Goal: Task Accomplishment & Management: Complete application form

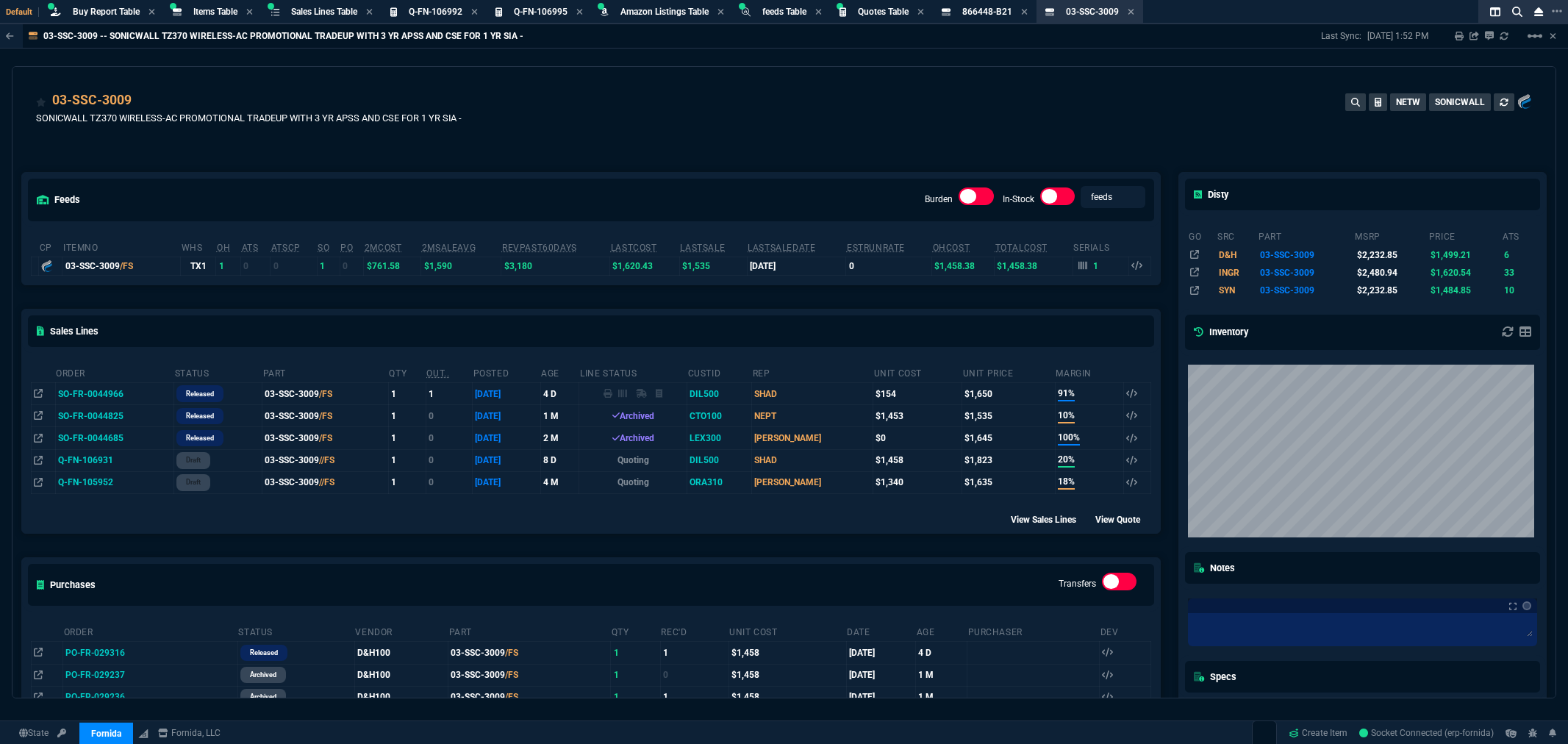
select select "8: NEPT"
drag, startPoint x: 740, startPoint y: 103, endPoint x: 413, endPoint y: 27, distance: 335.7
click at [740, 103] on div "03-SSC-3009 SONICWALL TZ370 WIRELESS-AC PROMOTIONAL TRADEUP WITH 3 YR APSS AND …" at bounding box center [784, 116] width 1496 height 52
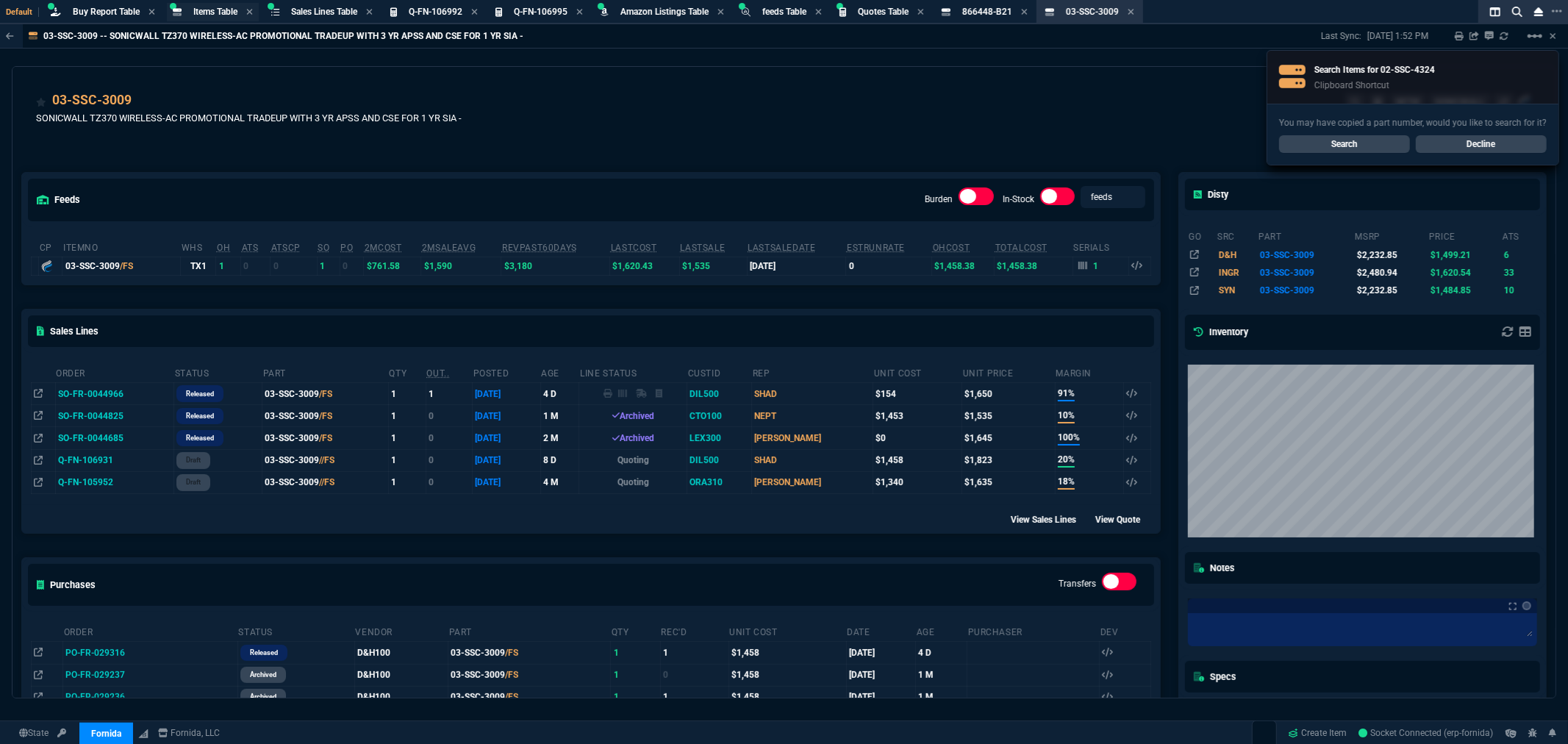
click at [210, 13] on span "Items Table" at bounding box center [216, 11] width 44 height 11
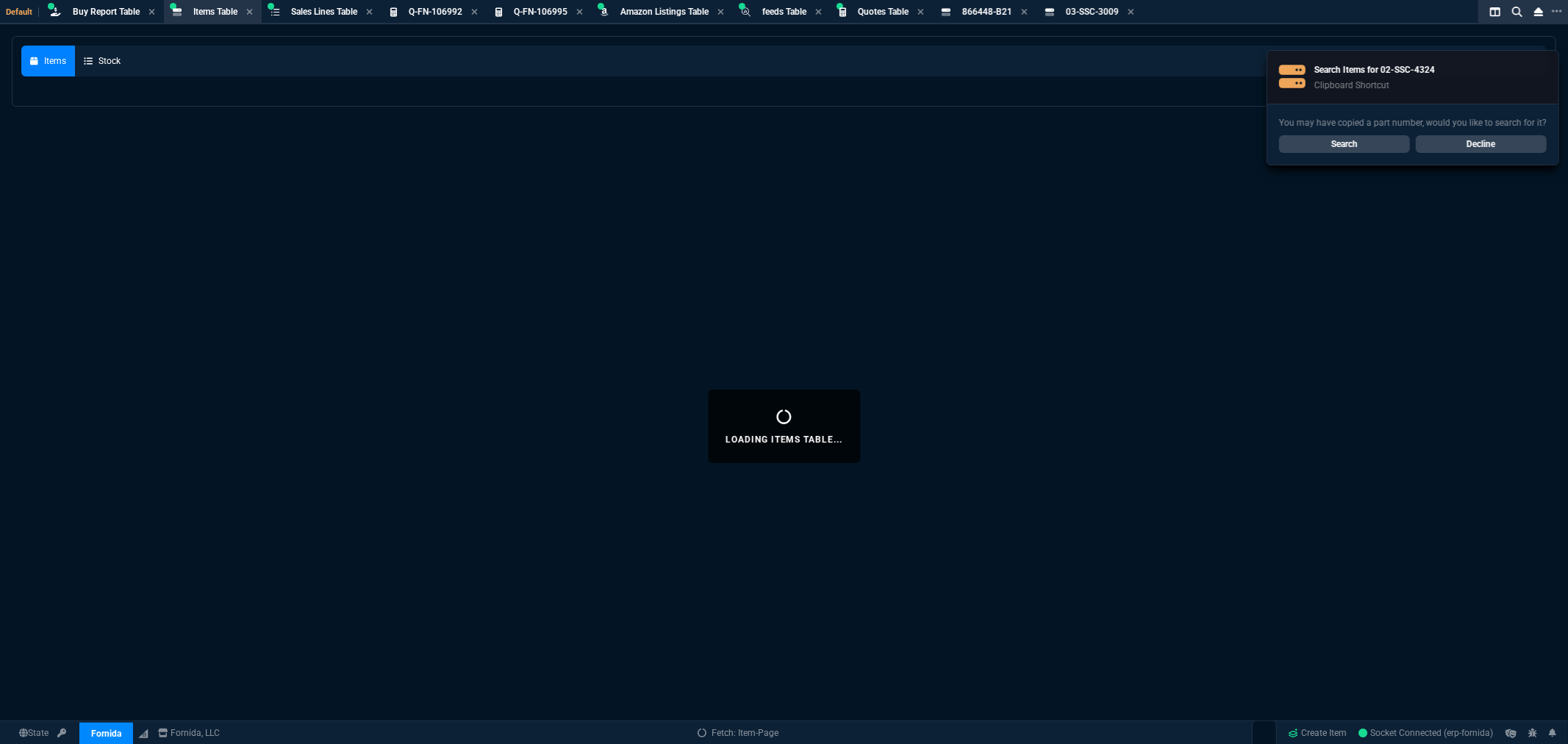
select select
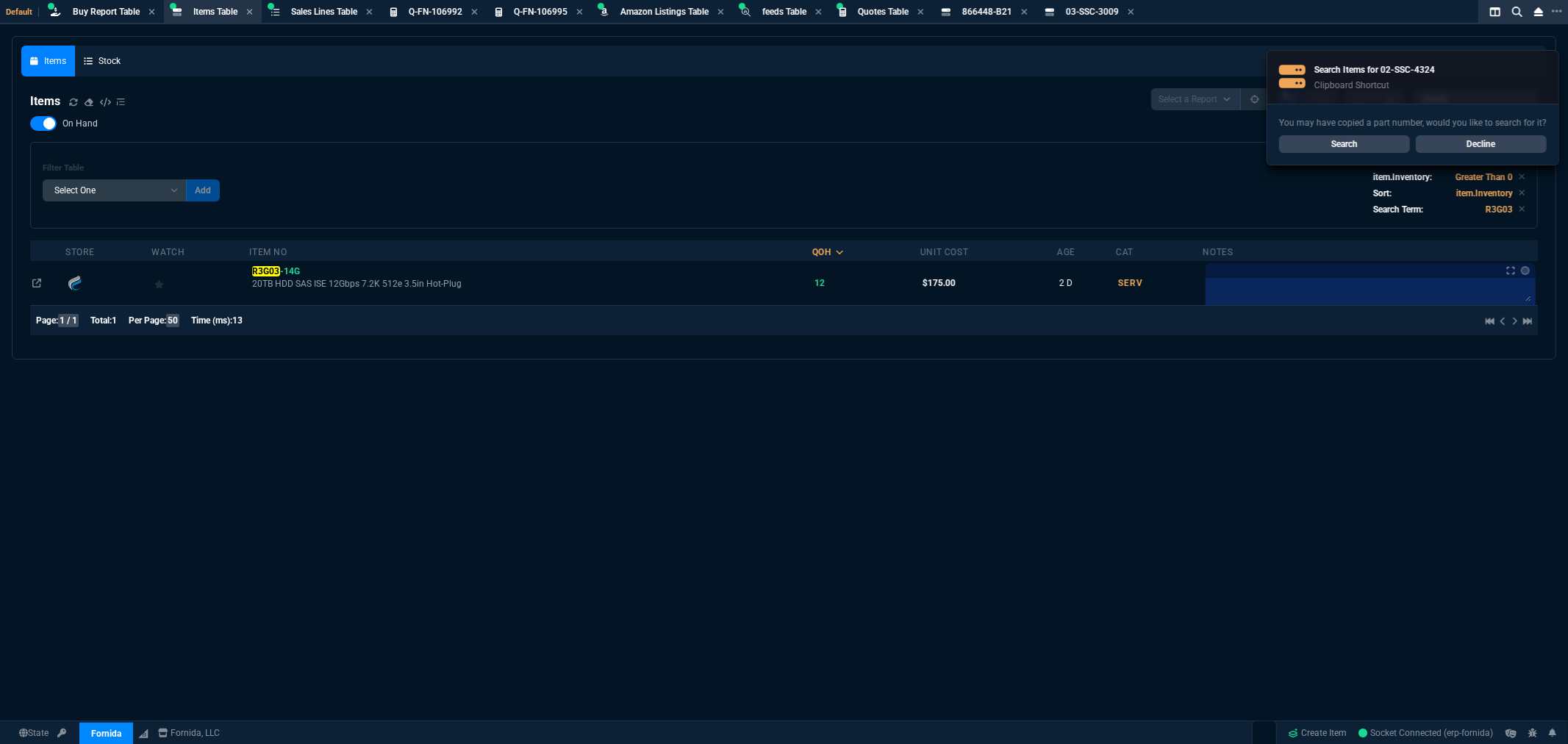
click at [1321, 141] on link "Search" at bounding box center [1344, 144] width 131 height 18
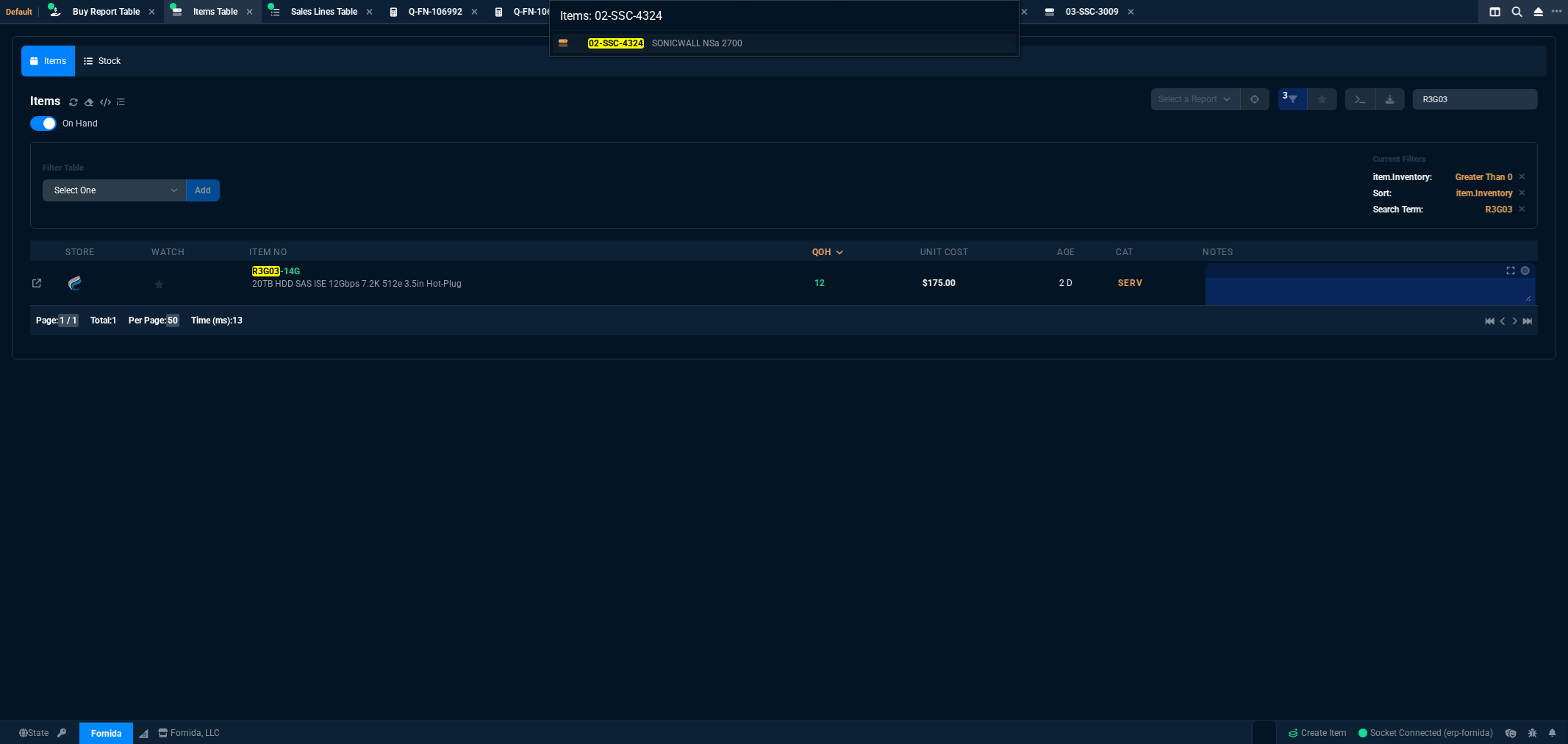
click at [653, 48] on p "SONICWALL NSa 2700" at bounding box center [697, 43] width 90 height 13
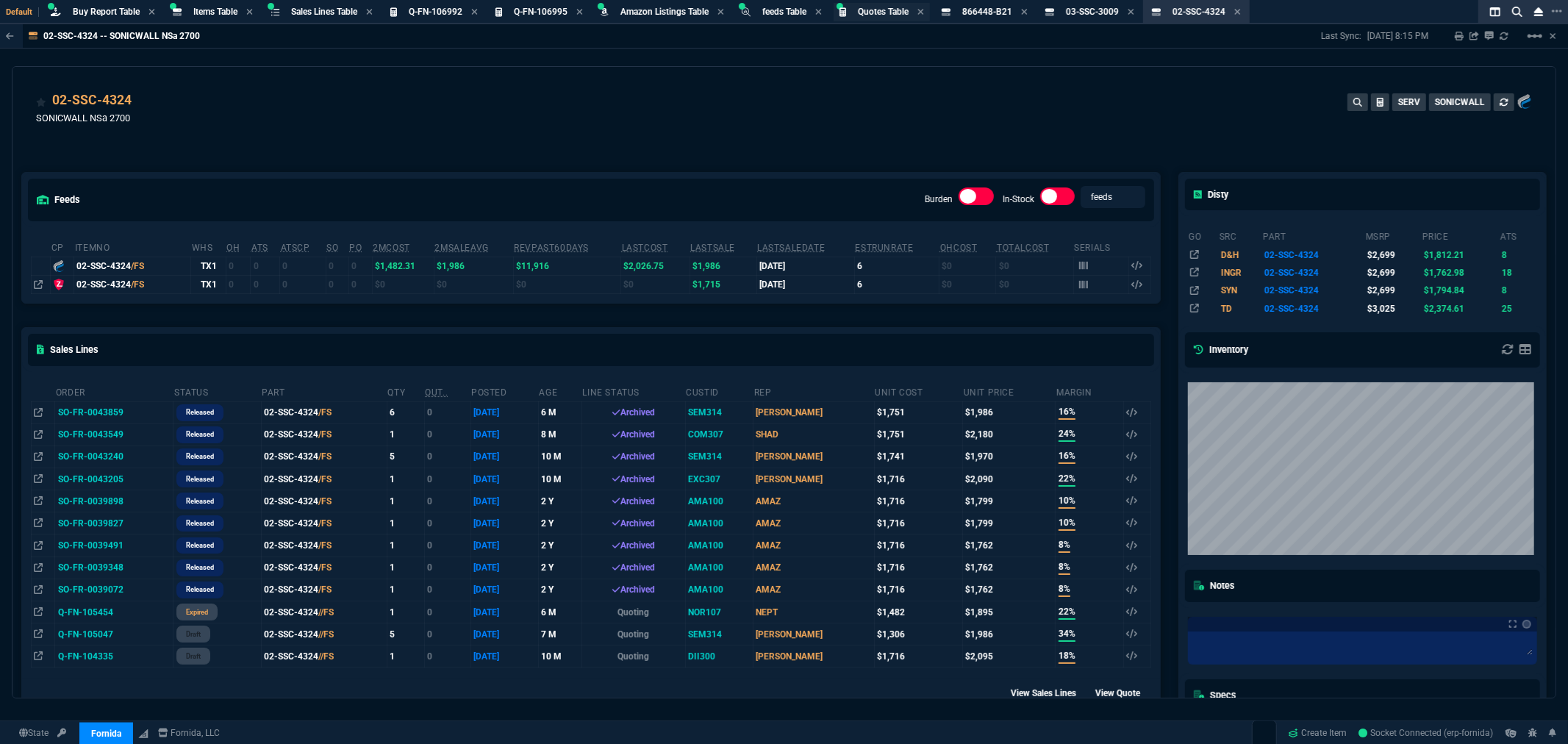
click at [866, 4] on div "Quotes Table Quote" at bounding box center [882, 12] width 96 height 19
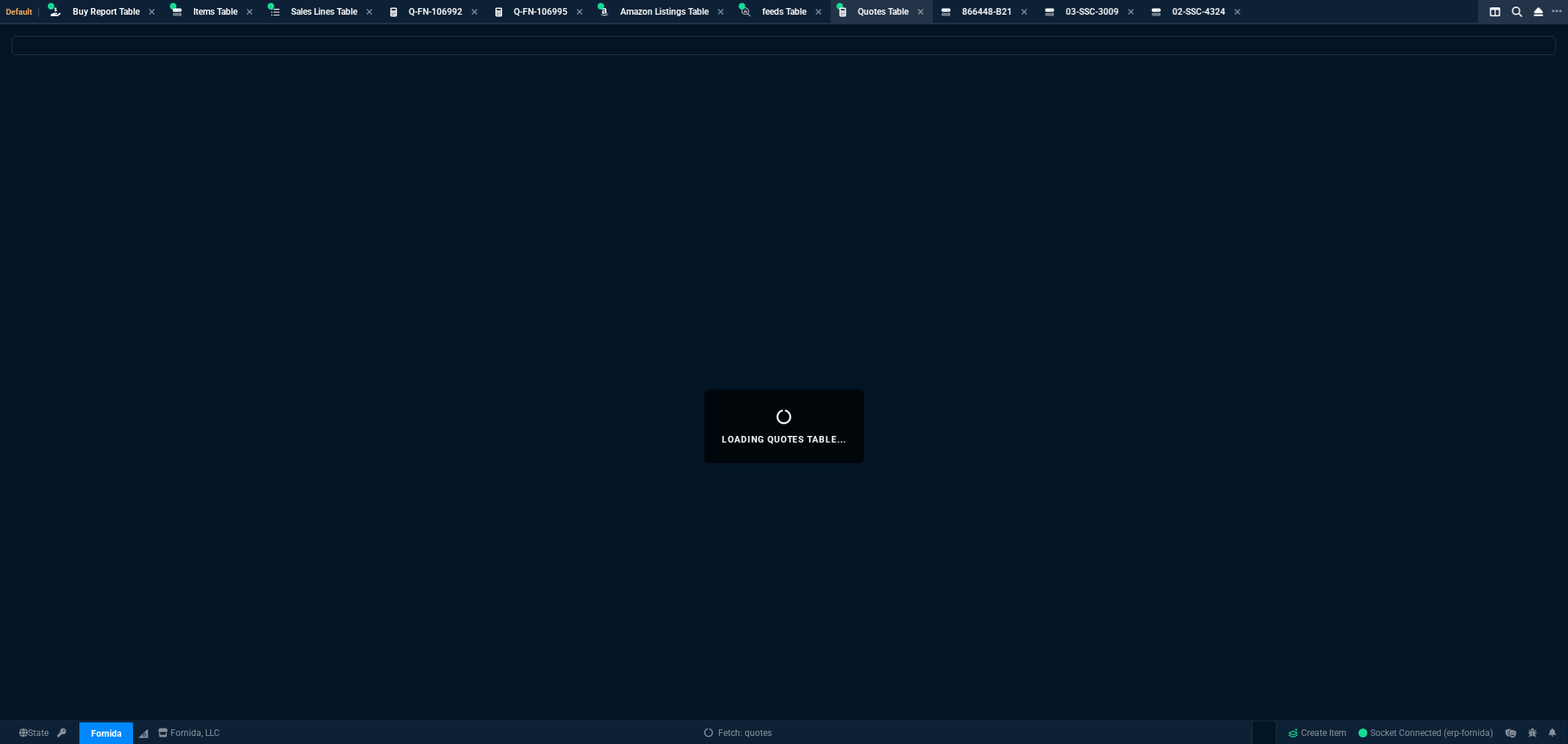
select select
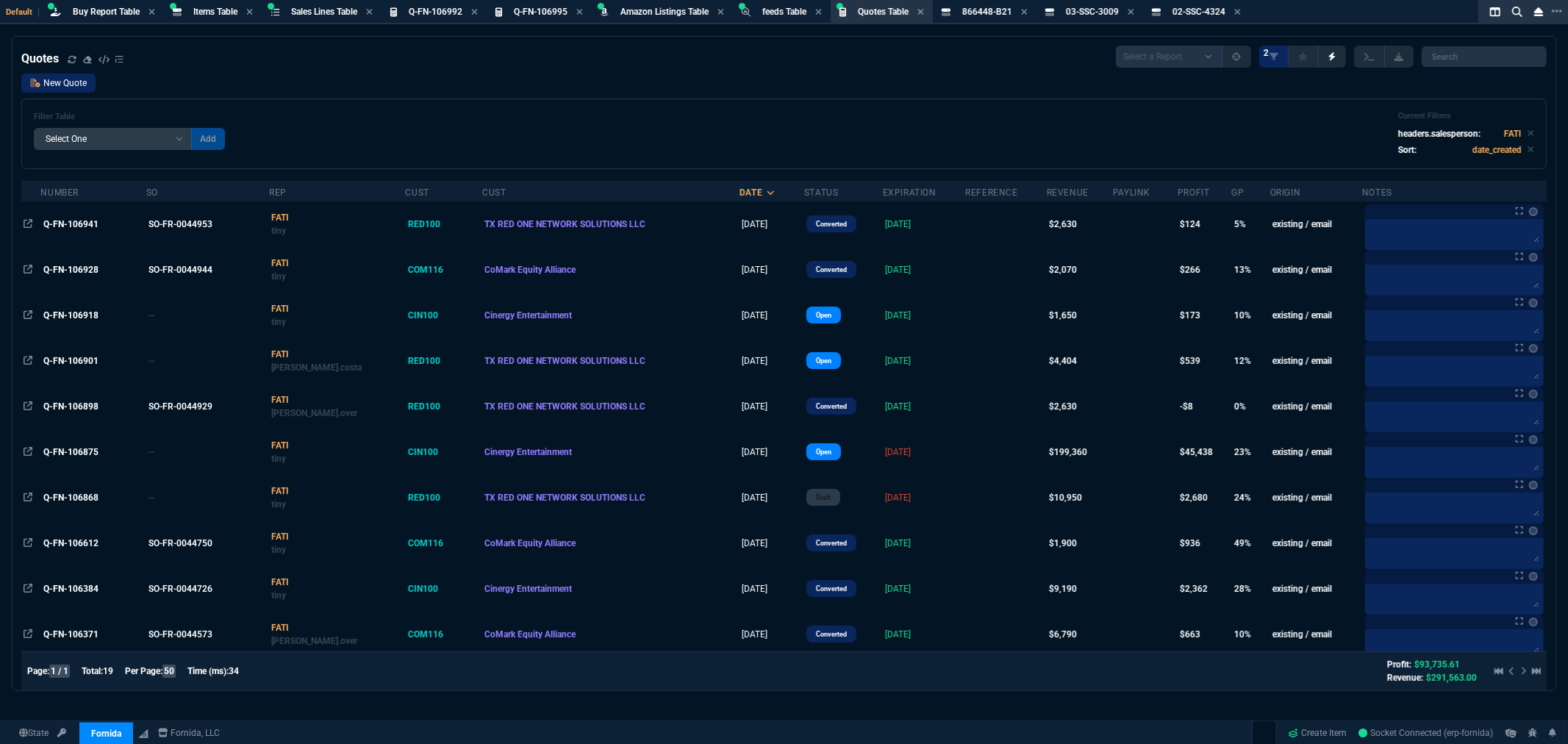
click at [42, 79] on link "New Quote" at bounding box center [58, 82] width 74 height 19
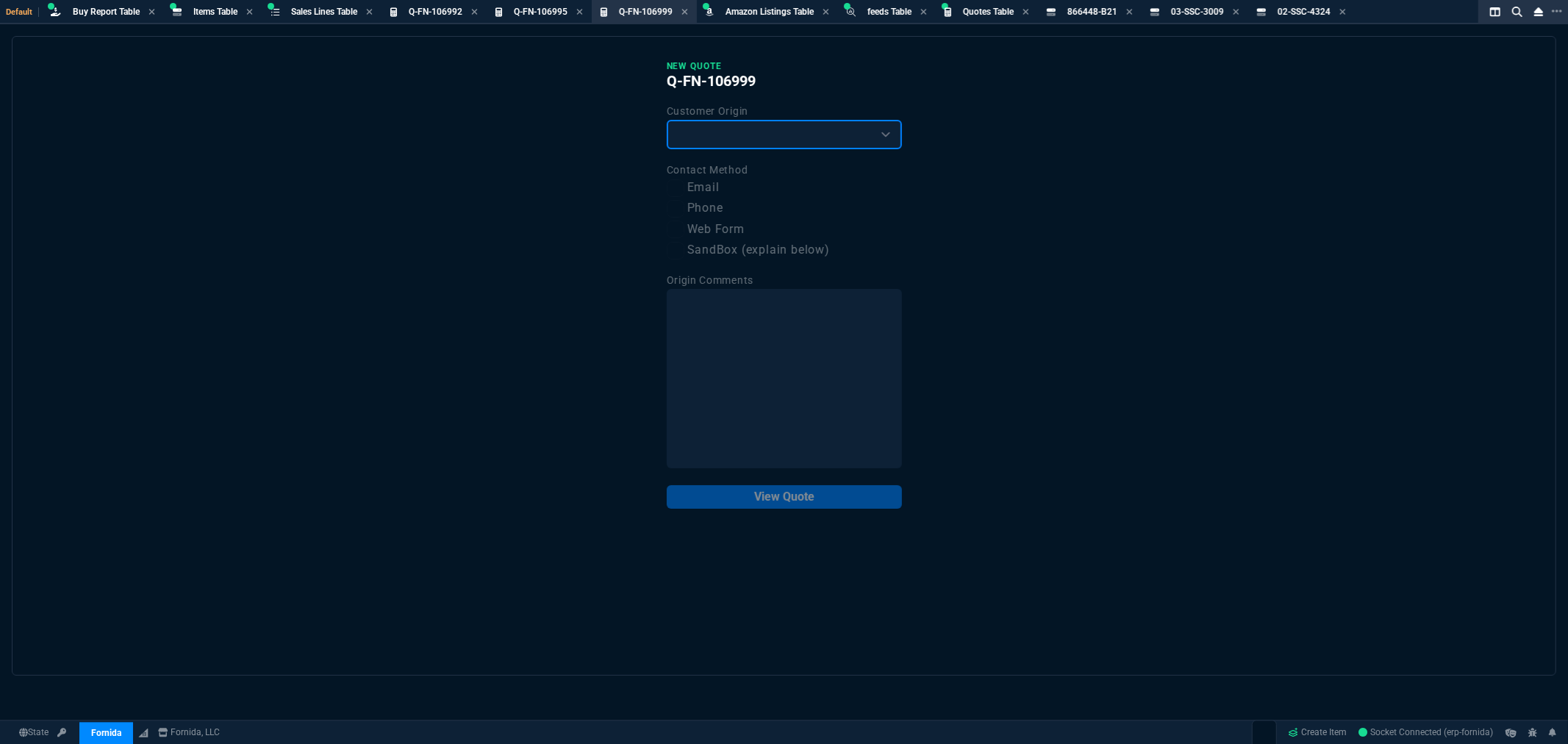
click at [781, 134] on select "Existing Customer Amazon Lead (first order) Website Lead (first order) Called (…" at bounding box center [784, 134] width 235 height 29
select select "existing"
click at [666, 120] on select "Existing Customer Amazon Lead (first order) Website Lead (first order) Called (…" at bounding box center [784, 134] width 235 height 29
click at [697, 190] on label "Email" at bounding box center [784, 188] width 235 height 19
click at [684, 190] on input "Email" at bounding box center [675, 188] width 18 height 18
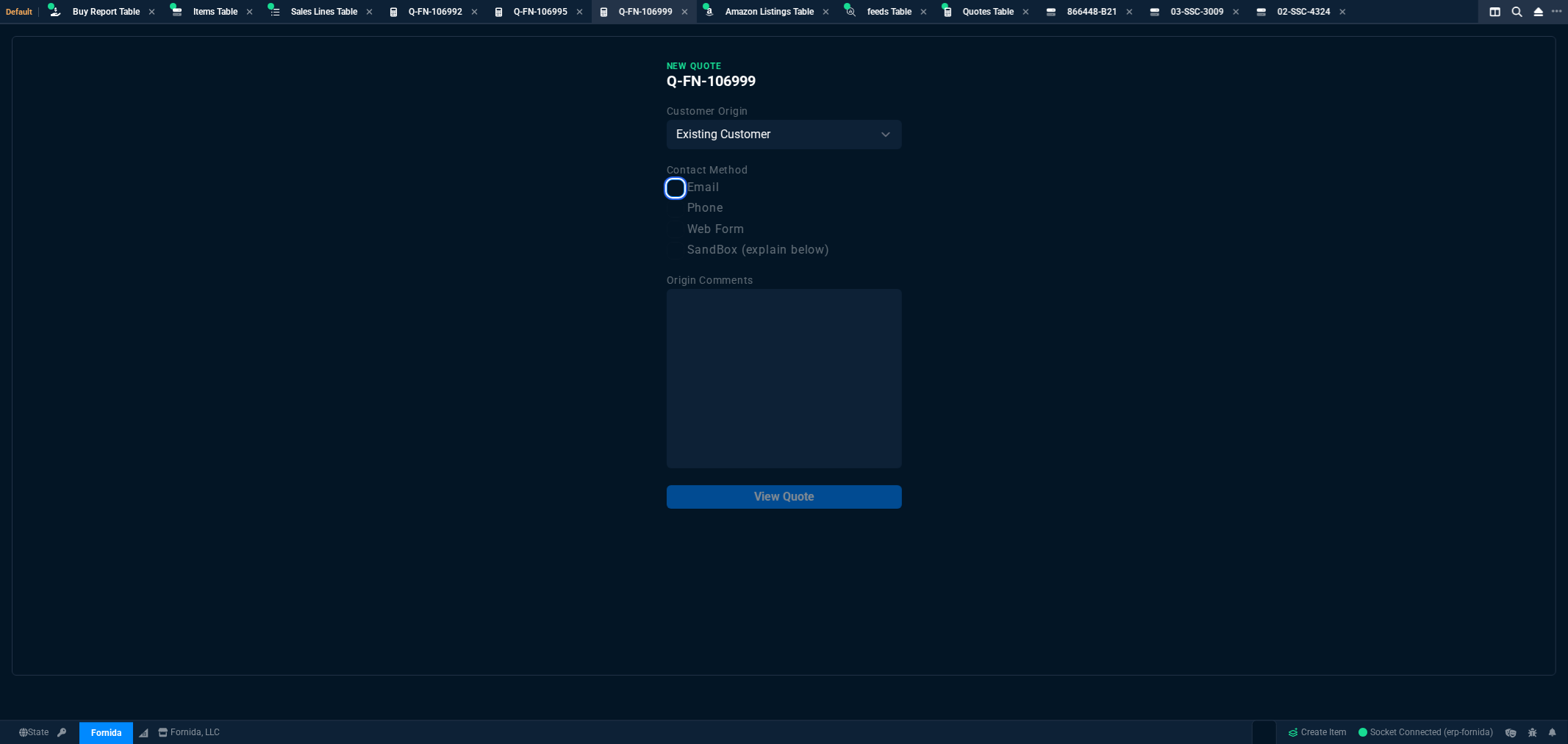
checkbox input "true"
click at [755, 496] on button "View Quote" at bounding box center [784, 497] width 235 height 24
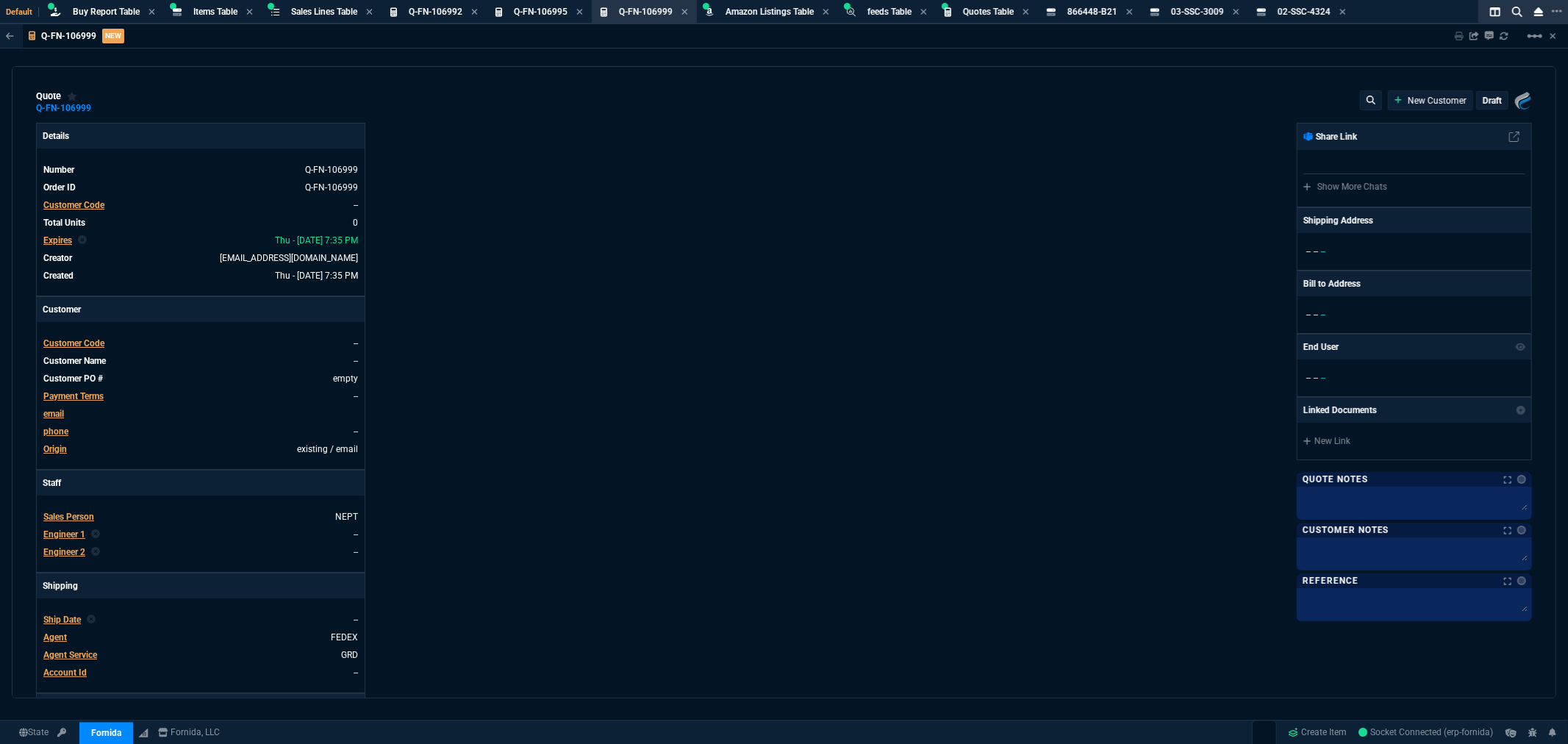
click at [70, 202] on span "Customer Code" at bounding box center [73, 205] width 61 height 11
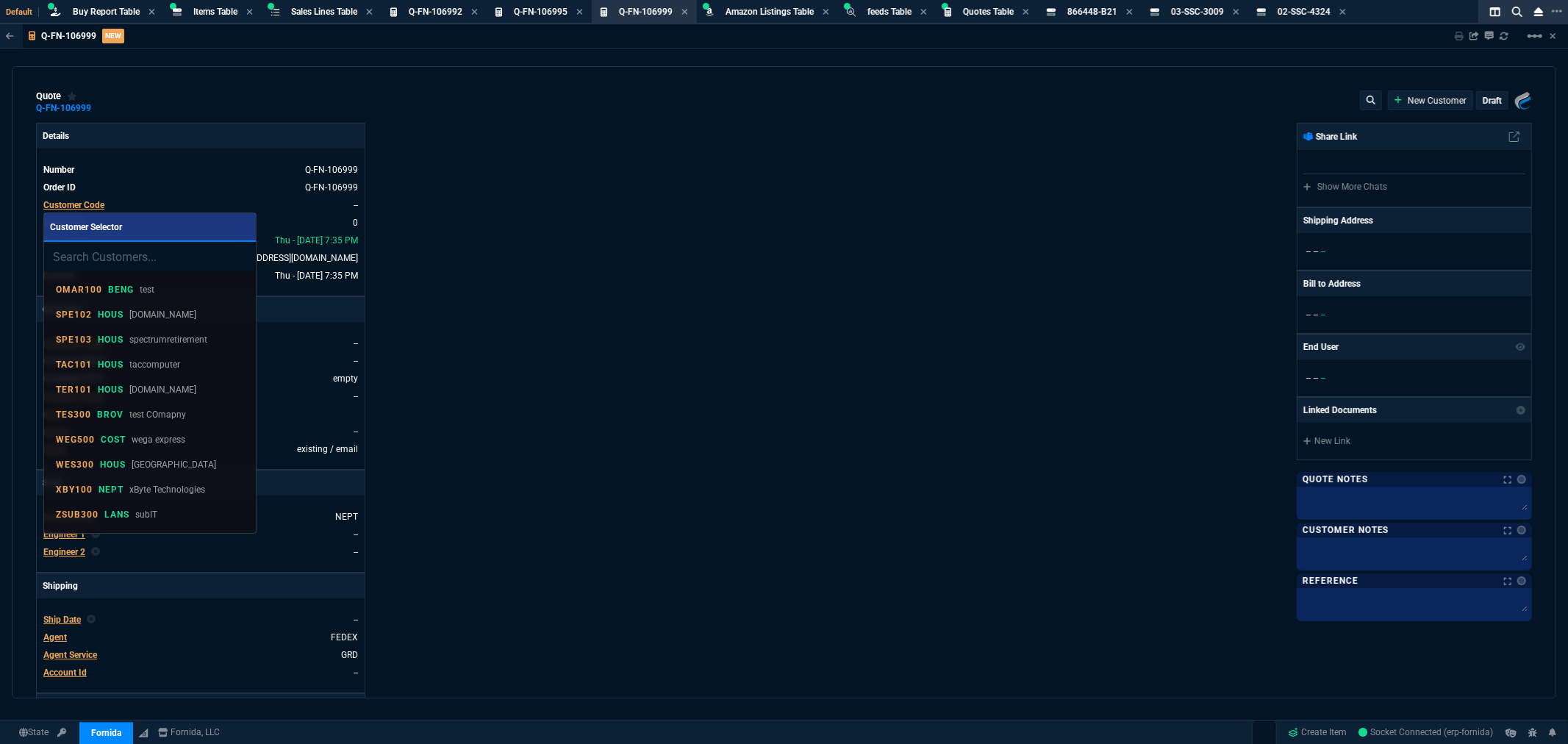
click at [155, 262] on input "search" at bounding box center [150, 256] width 212 height 29
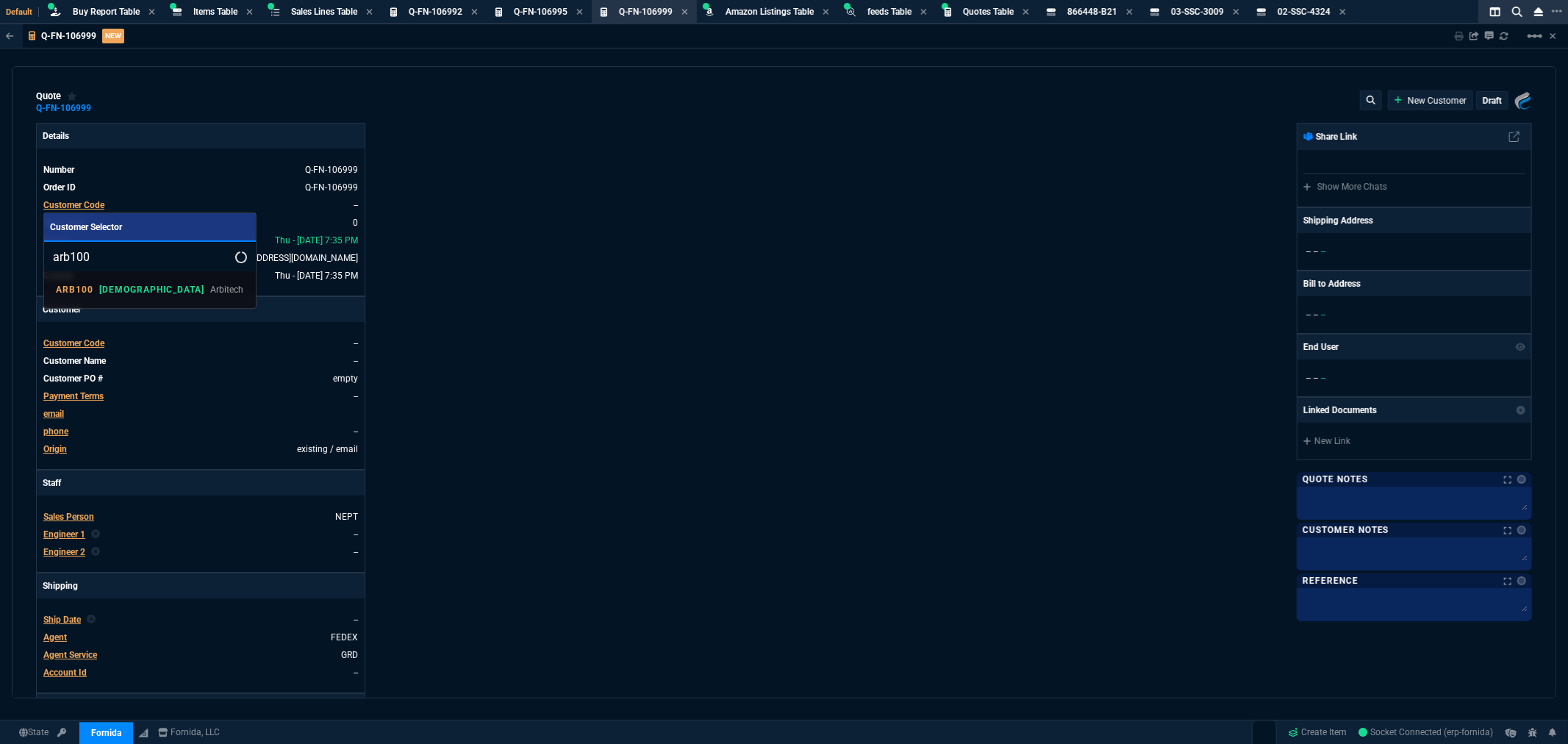
type input "arb100"
click at [210, 284] on p "Arbitech" at bounding box center [226, 290] width 33 height 13
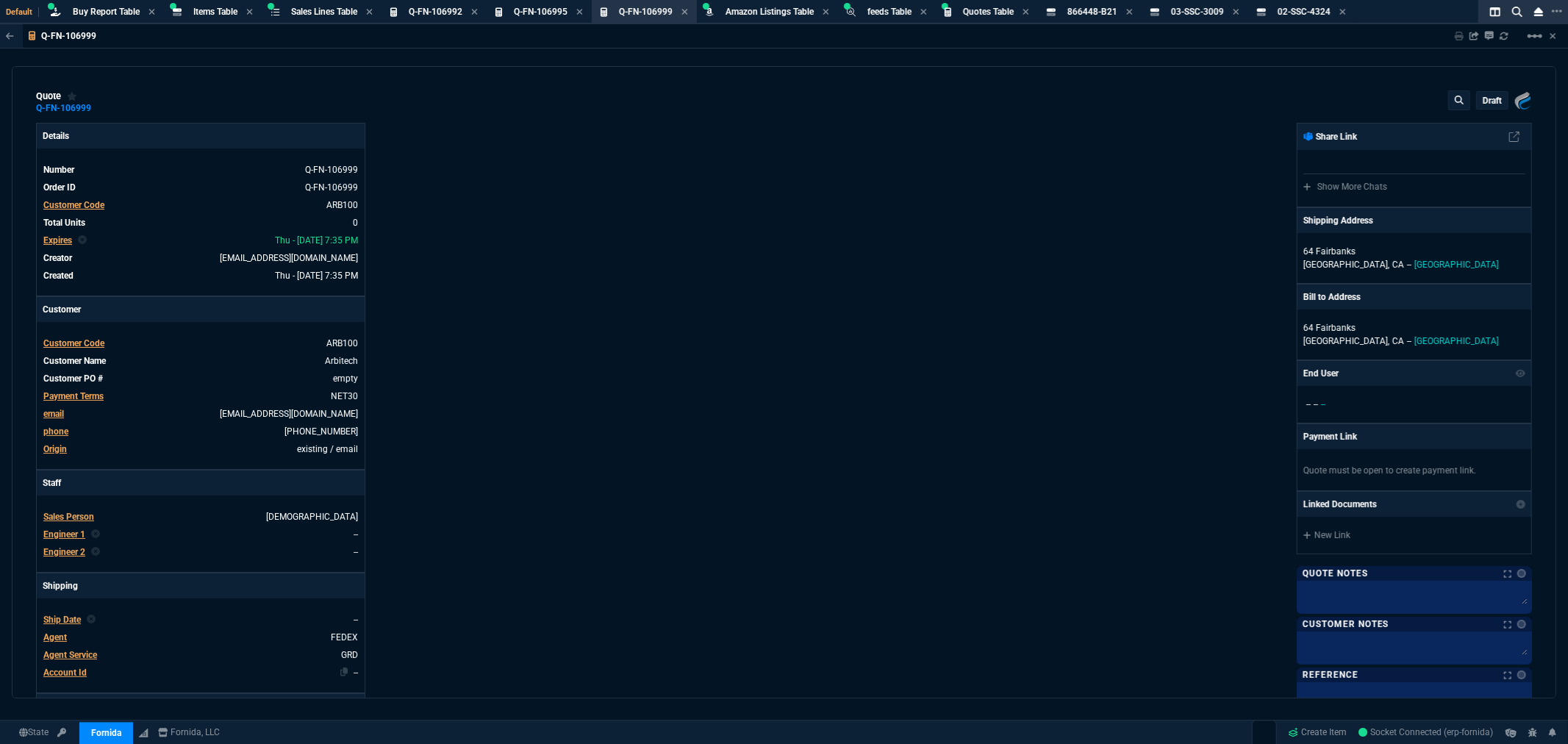
scroll to position [245, 0]
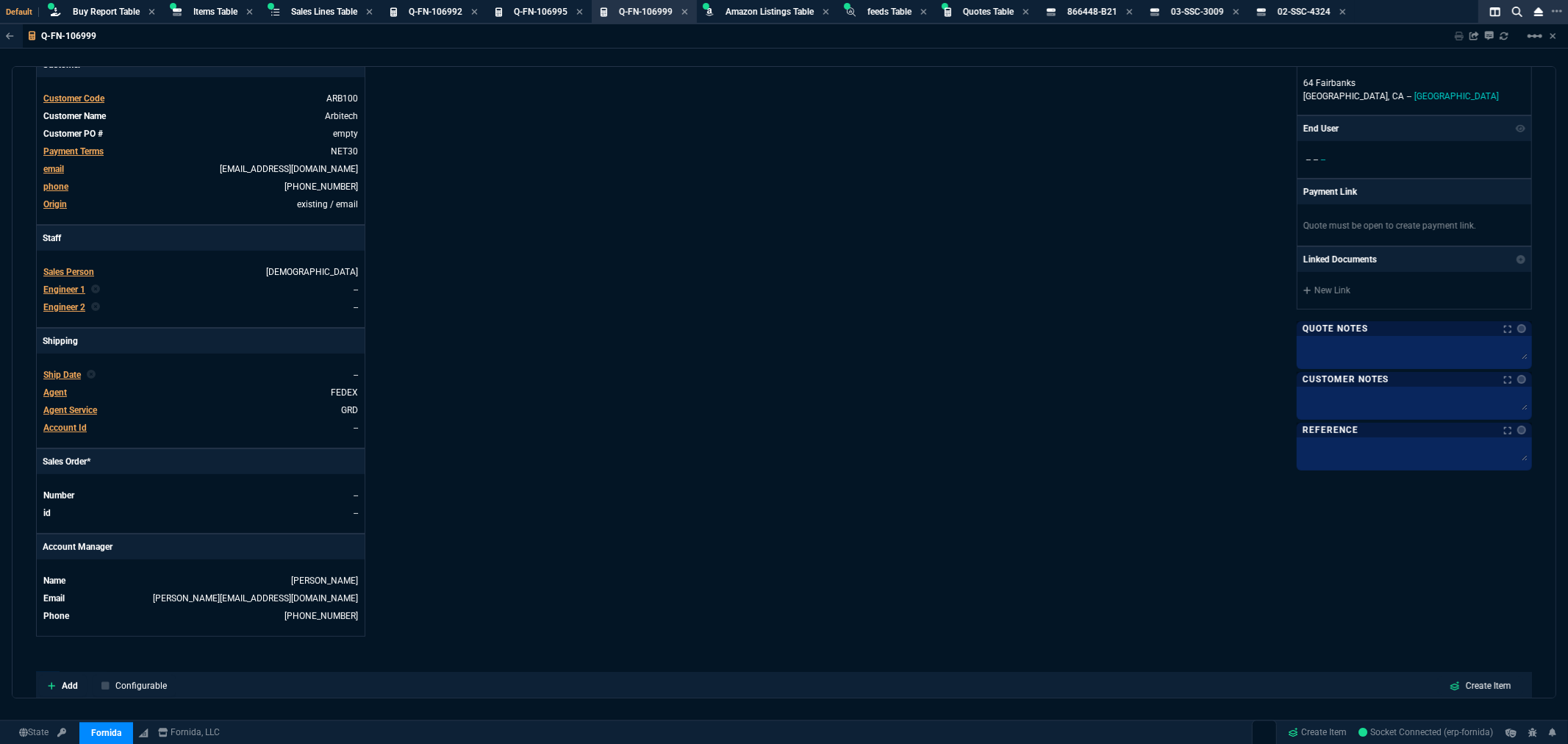
click at [65, 270] on span "Sales Person" at bounding box center [68, 272] width 50 height 11
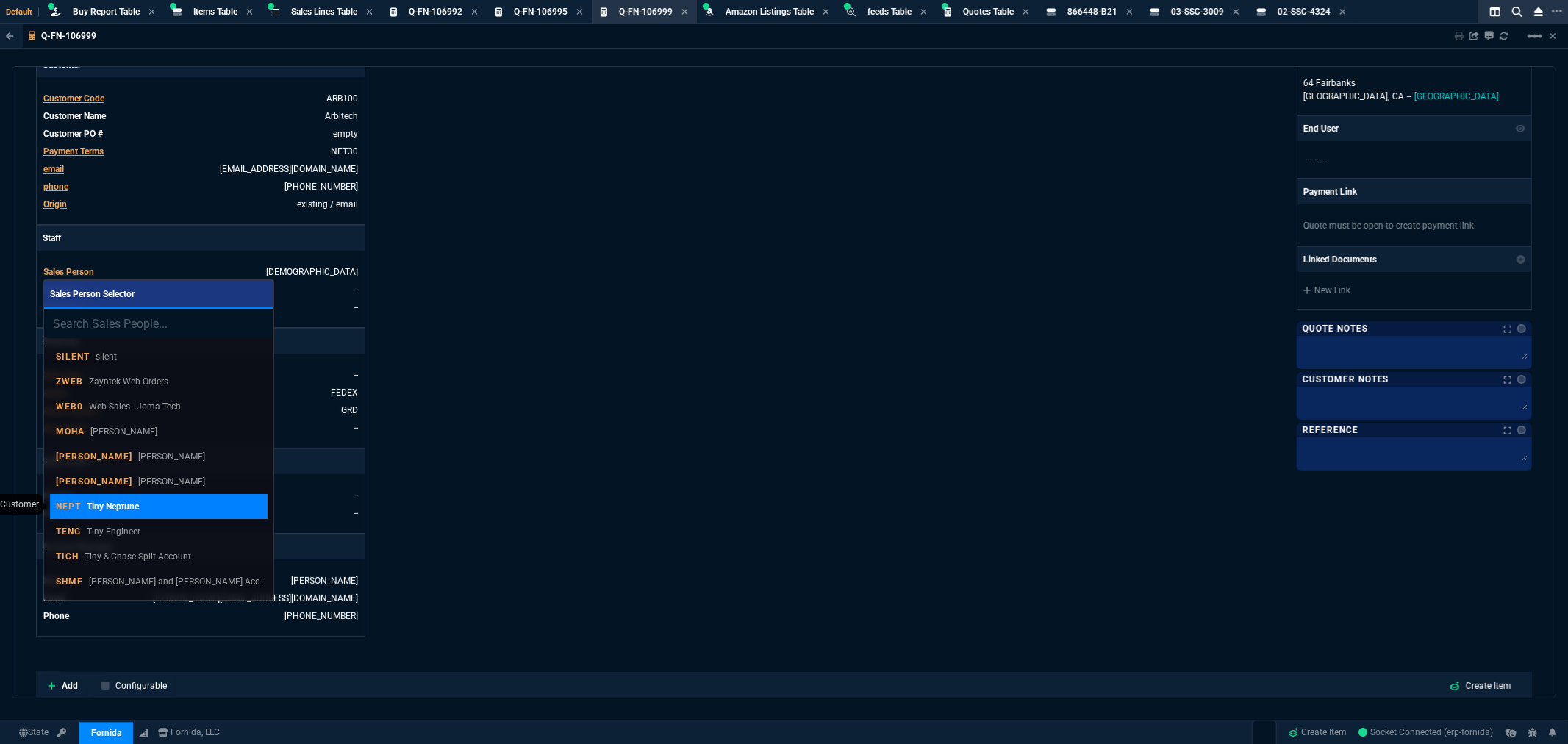
click at [116, 504] on p "Tiny Neptune" at bounding box center [113, 506] width 52 height 13
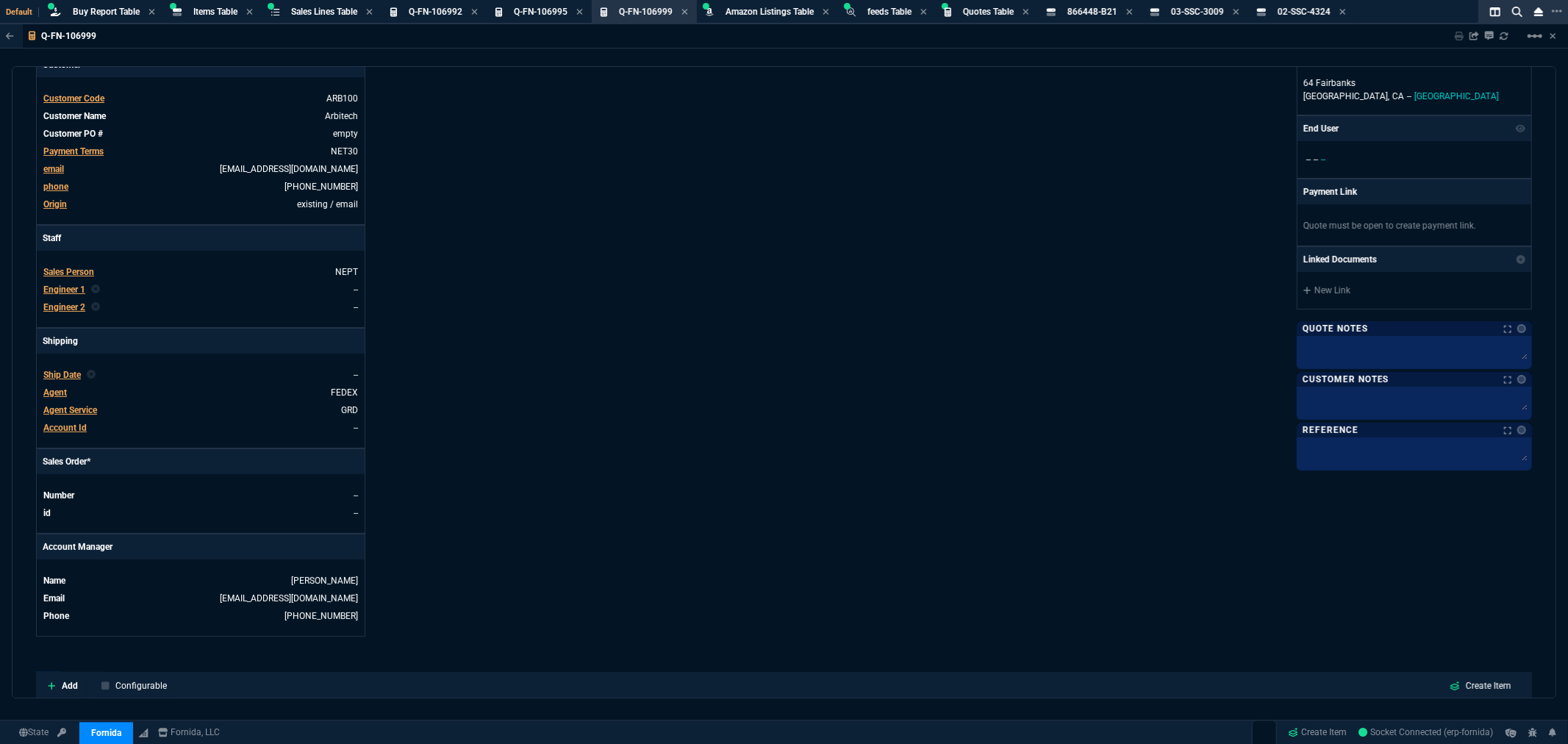
click at [524, 380] on div "Details Number Q-FN-106999 Order ID Q-FN-106999 Customer Code ARB100 Total Unit…" at bounding box center [410, 257] width 749 height 759
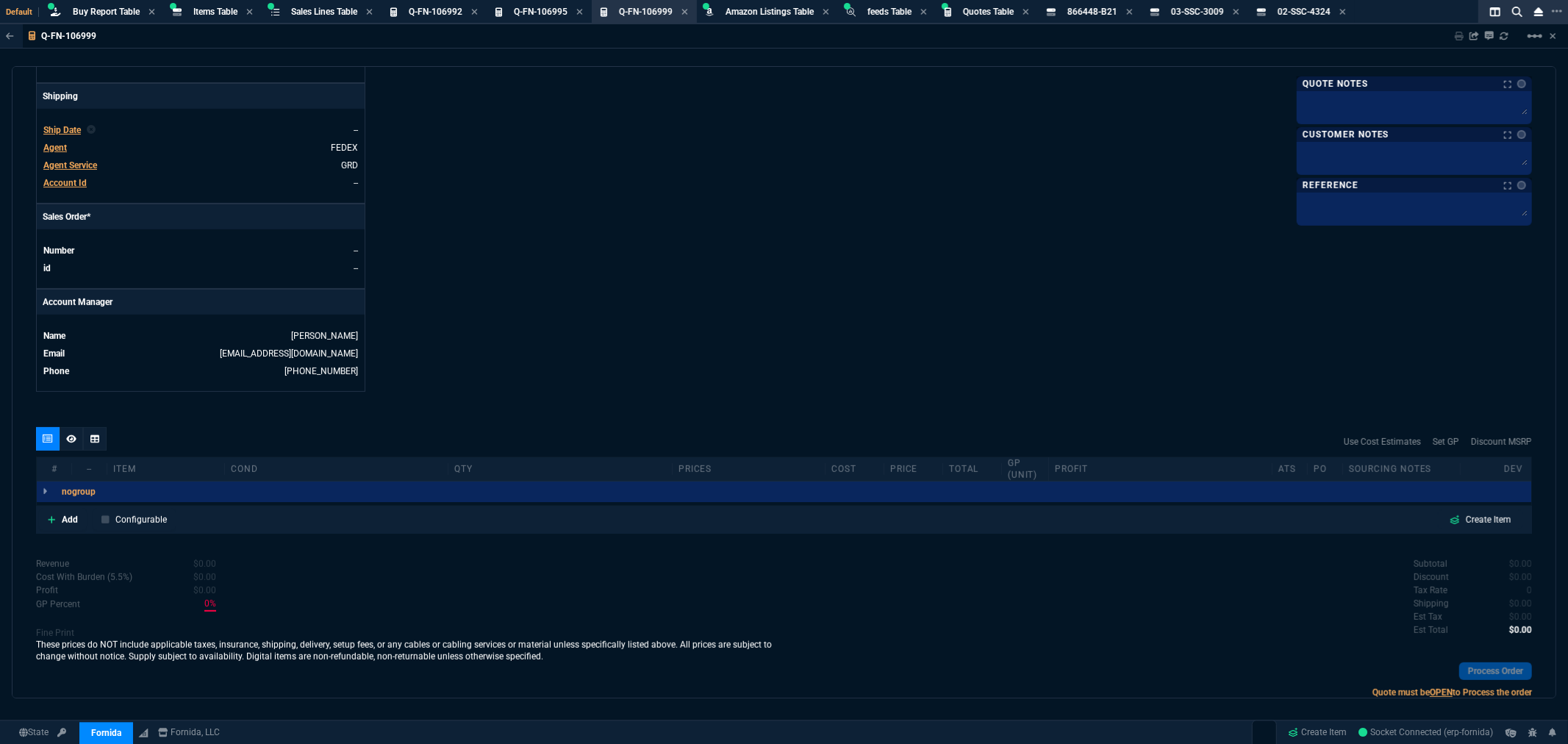
scroll to position [81, 0]
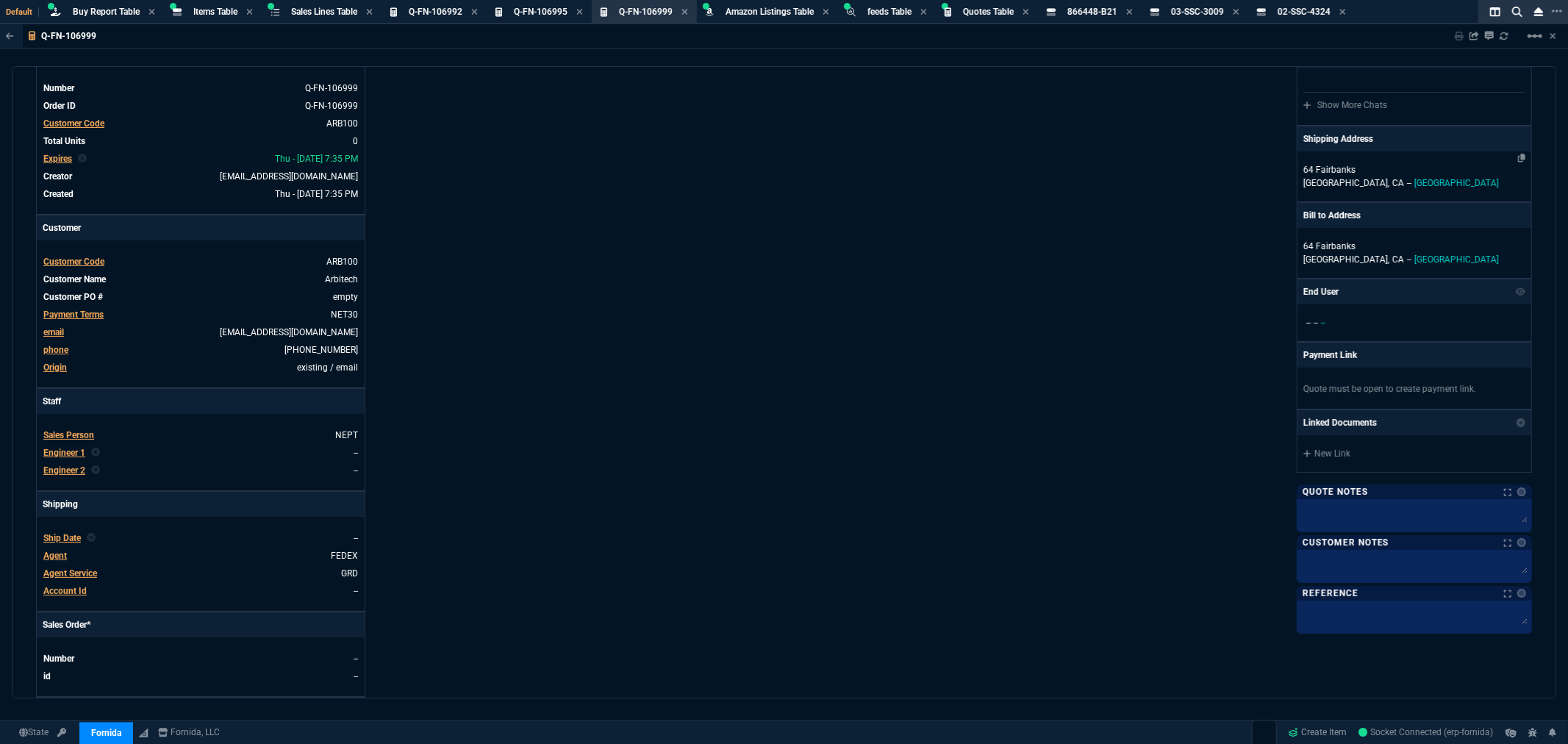
click at [1314, 164] on p "64 Fairbanks" at bounding box center [1414, 170] width 222 height 13
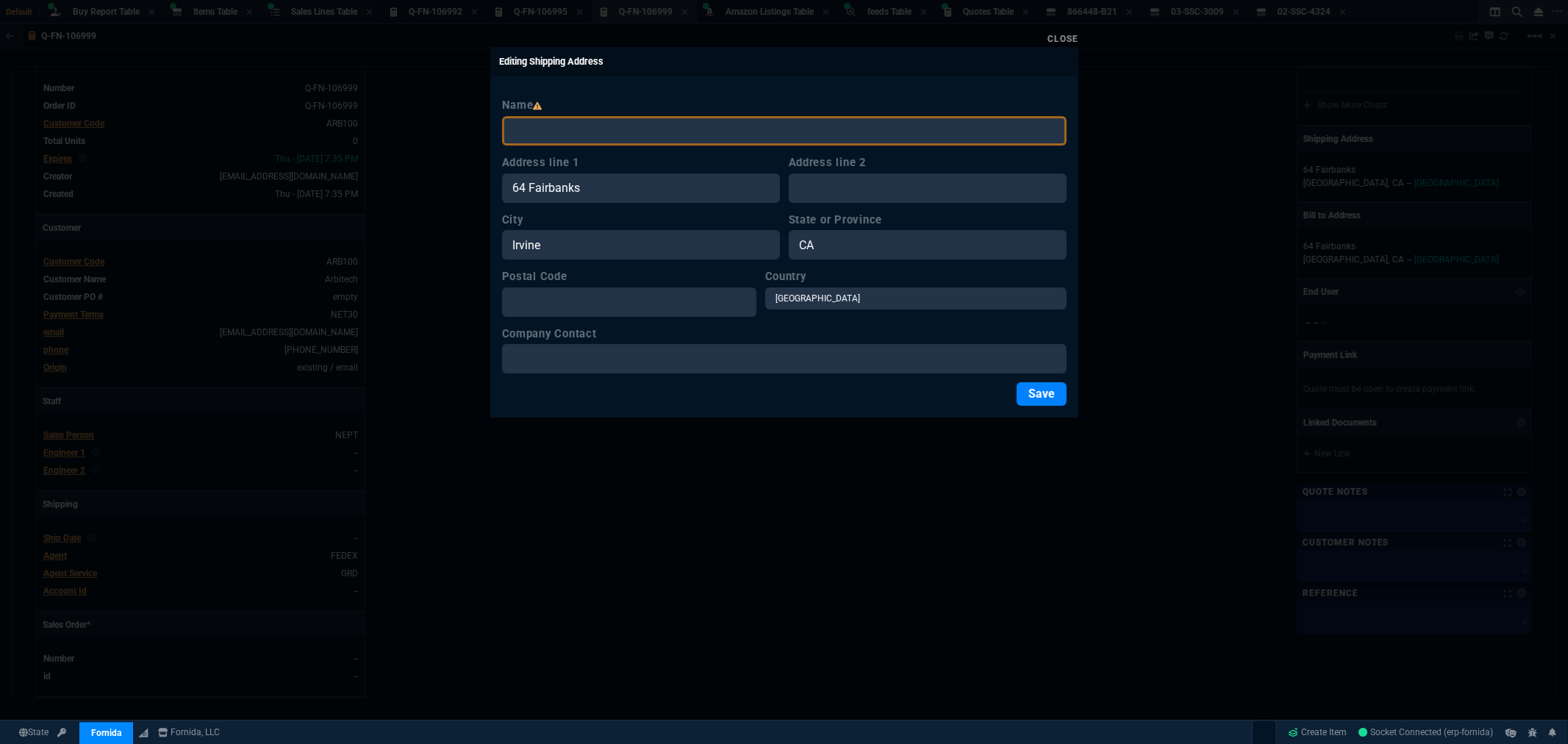
click at [1059, 39] on link "Close" at bounding box center [1063, 39] width 31 height 11
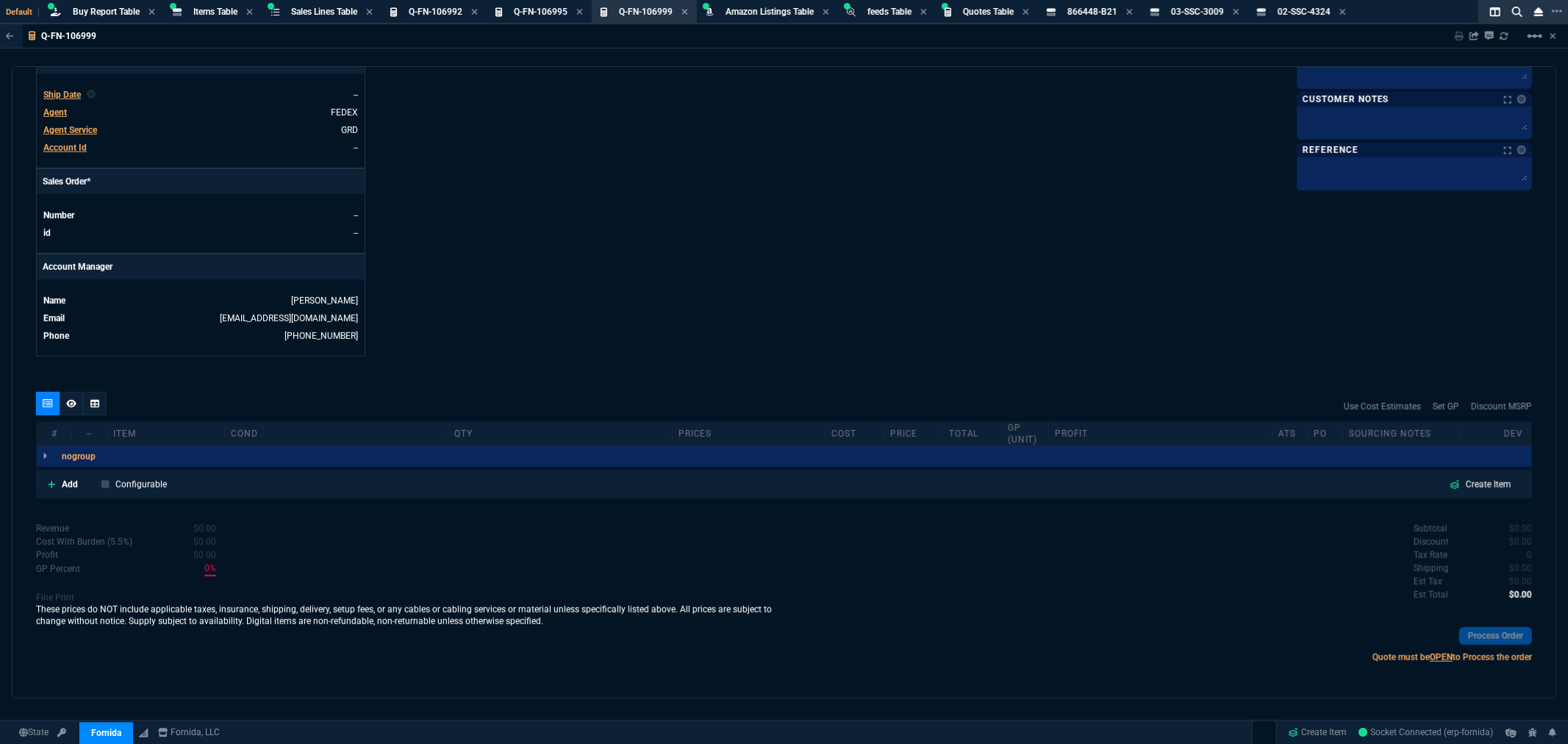
scroll to position [531, 0]
click at [66, 479] on p "Add" at bounding box center [70, 480] width 16 height 13
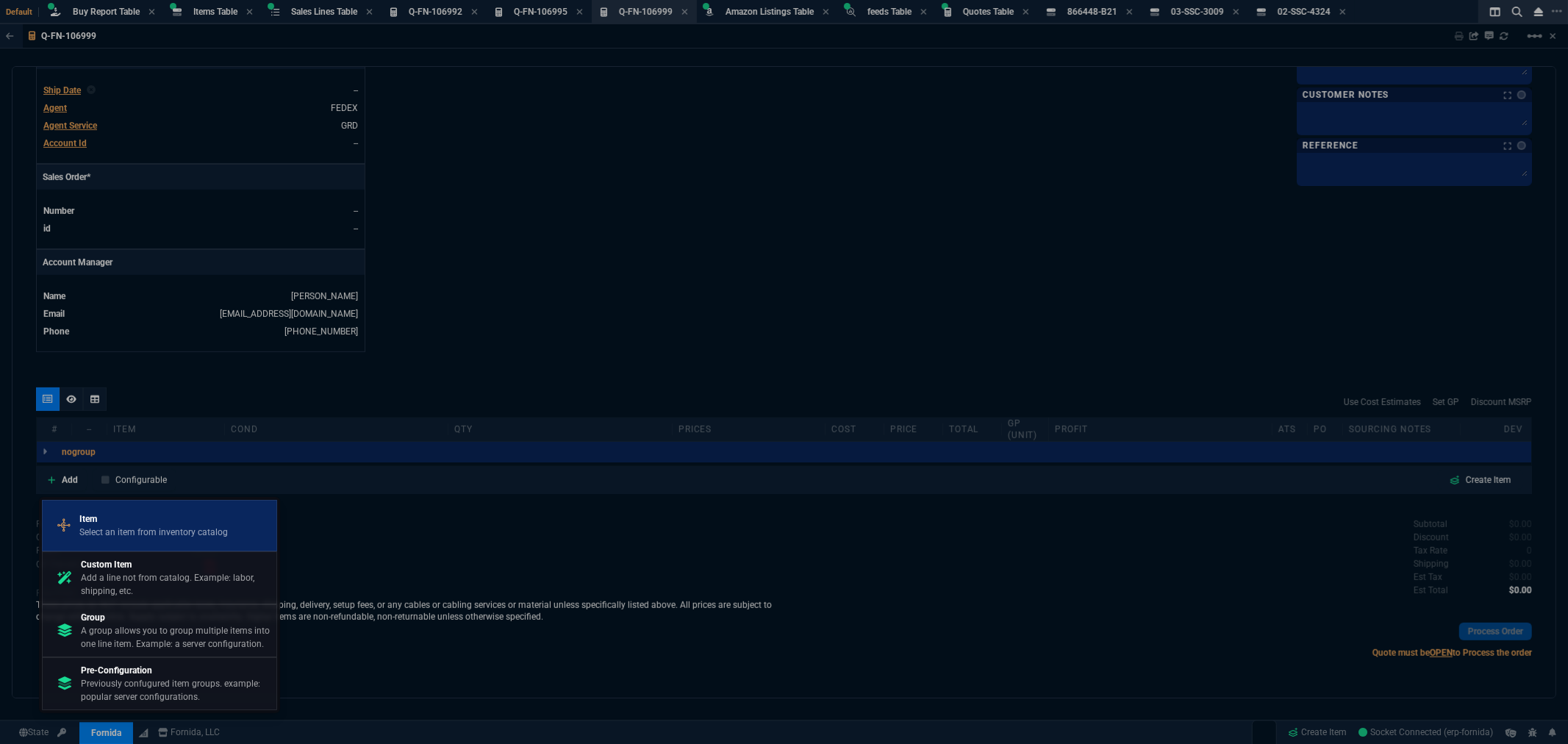
click at [101, 526] on p "Select an item from inventory catalog" at bounding box center [154, 532] width 149 height 13
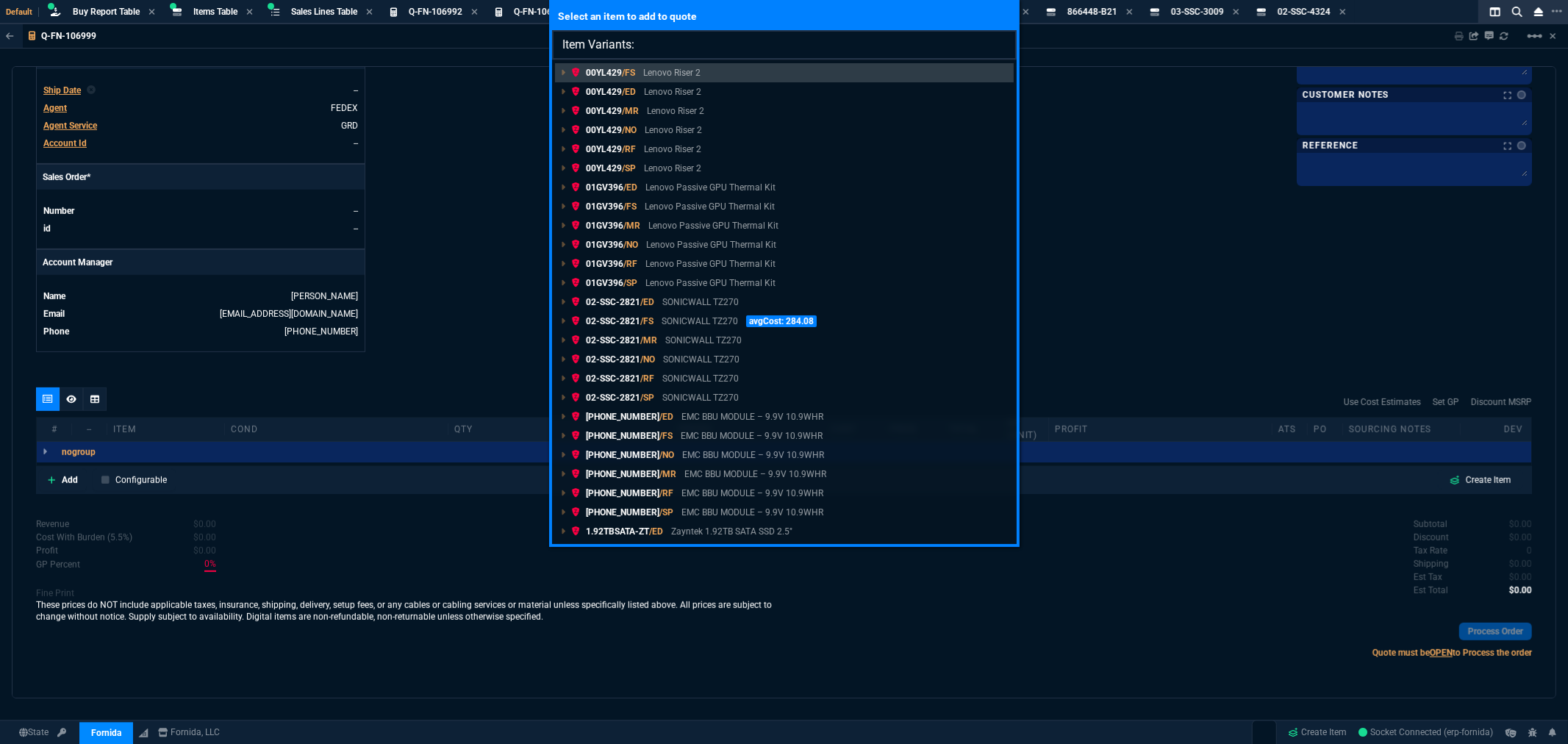
click at [651, 37] on input "Item Variants:" at bounding box center [784, 45] width 465 height 29
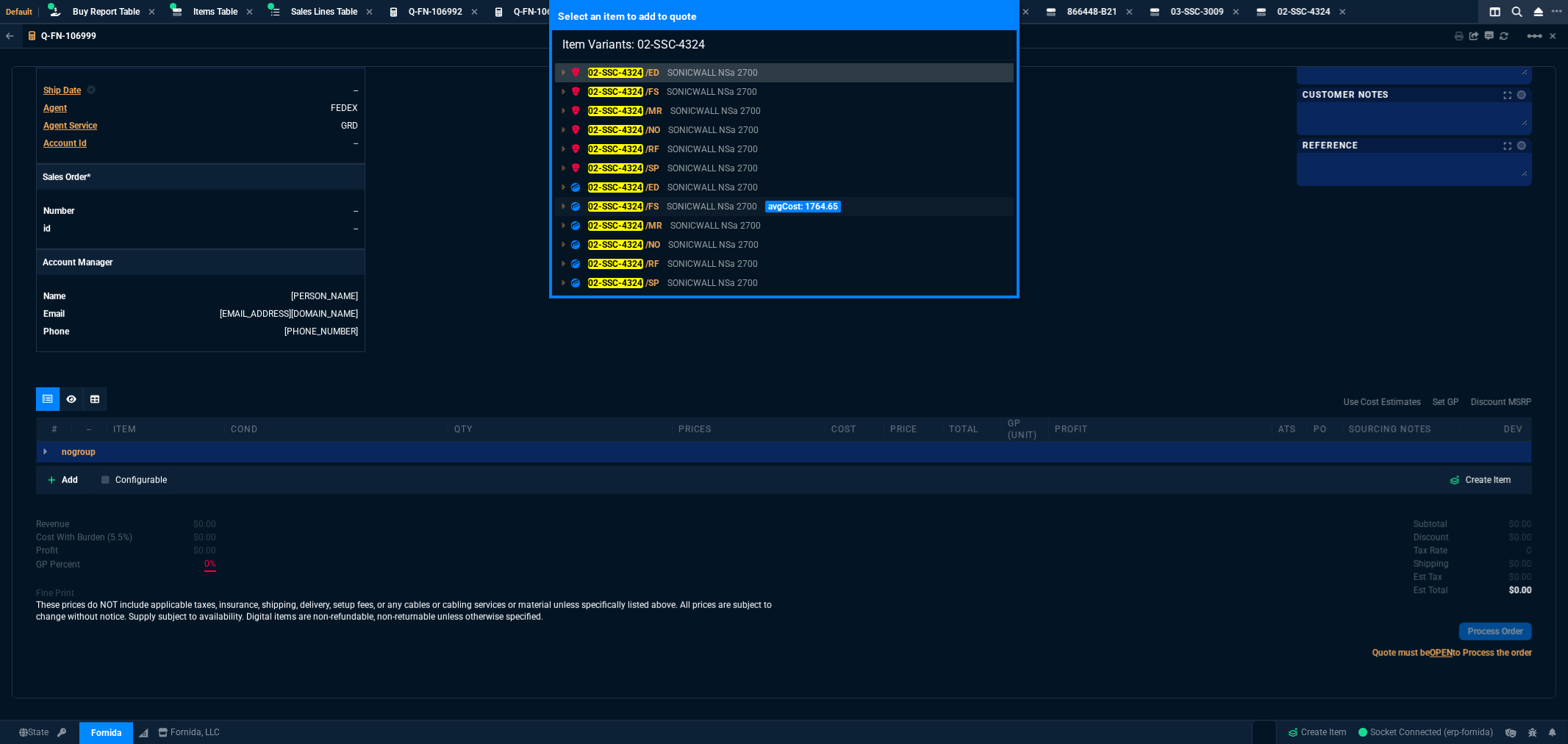
type input "Item Variants: 02-SSC-4324"
click at [638, 206] on mark "02-SSC-4324" at bounding box center [616, 207] width 55 height 11
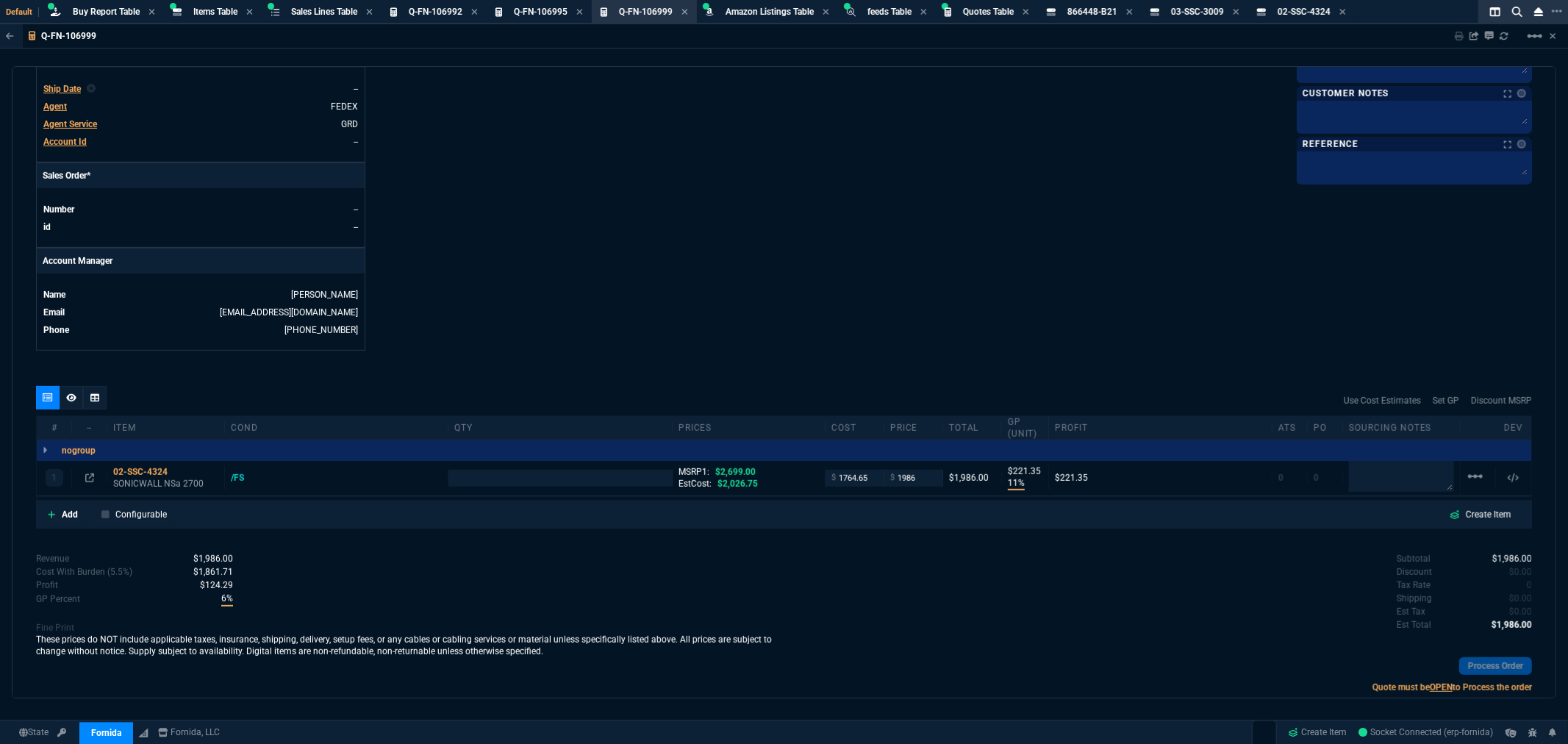
type input "11"
type input "221"
type input "26"
click at [509, 475] on input "number" at bounding box center [559, 478] width 211 height 17
type input "1"
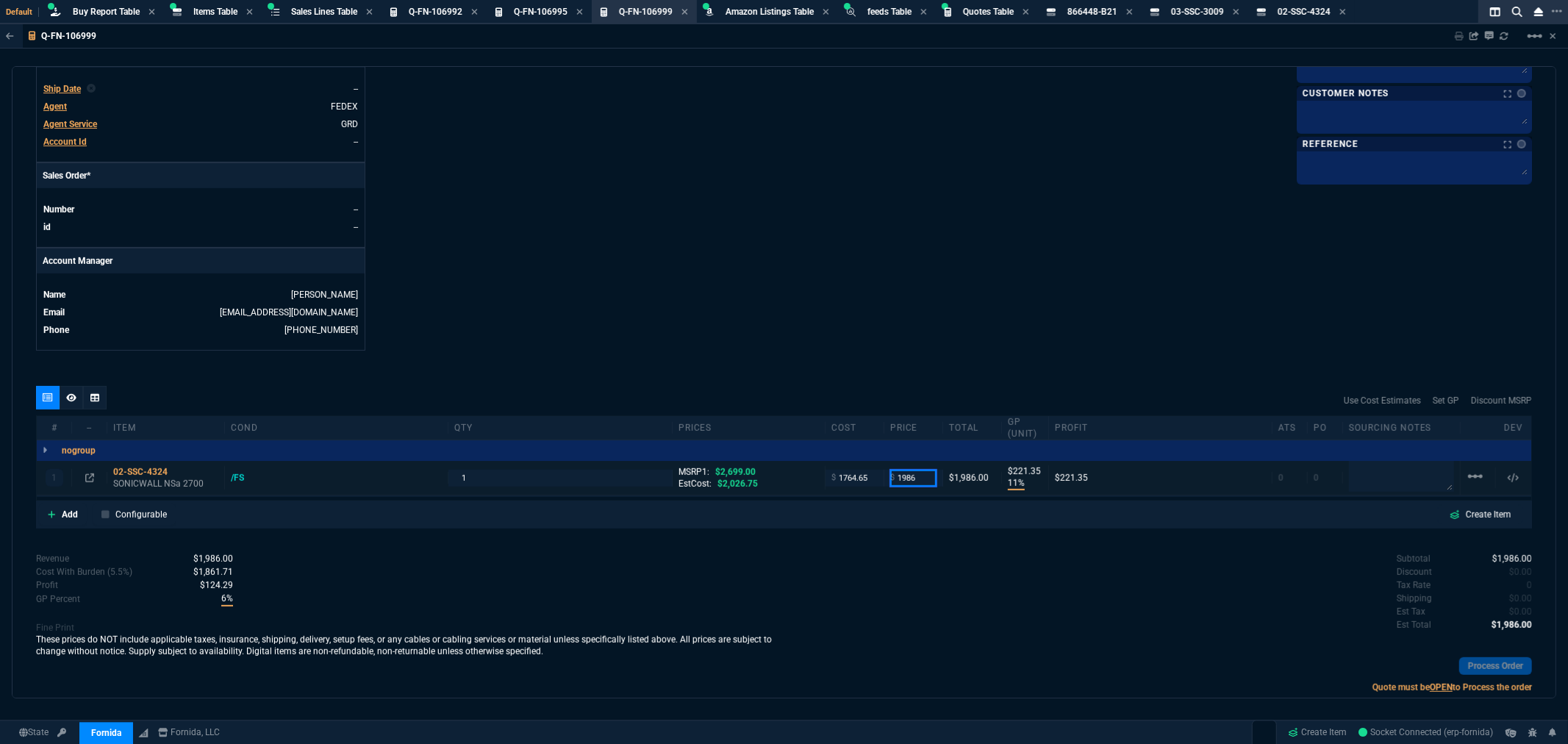
drag, startPoint x: 918, startPoint y: 478, endPoint x: 849, endPoint y: 482, distance: 69.1
click at [849, 482] on div "1 02-SSC-4324 SONICWALL NSa 2700 /FS 1 MSRP1: $2,699.00 EstCost: $2,026.75 Endu…" at bounding box center [784, 478] width 1495 height 34
type input "1700"
type input "-4"
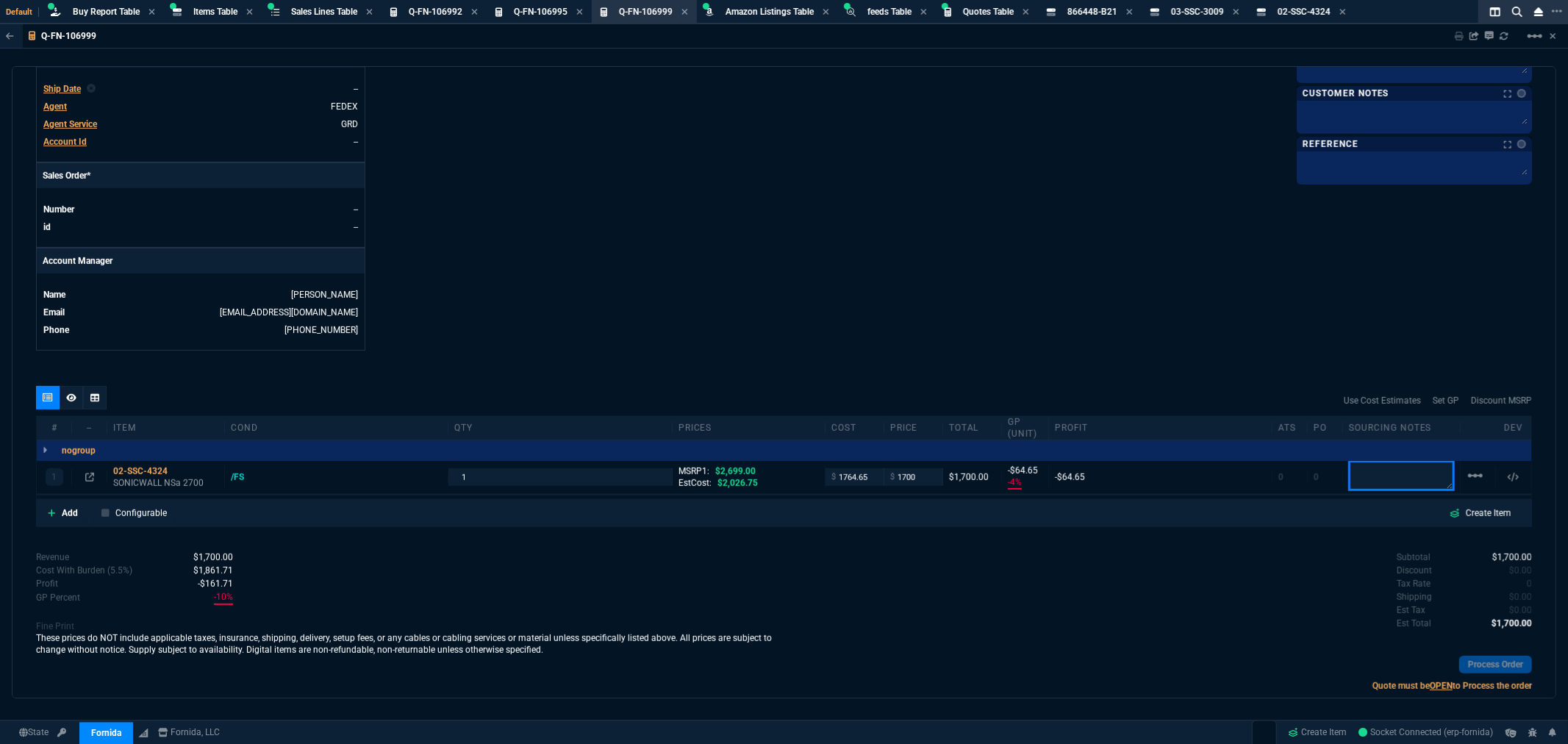
type input "-65"
type input "37"
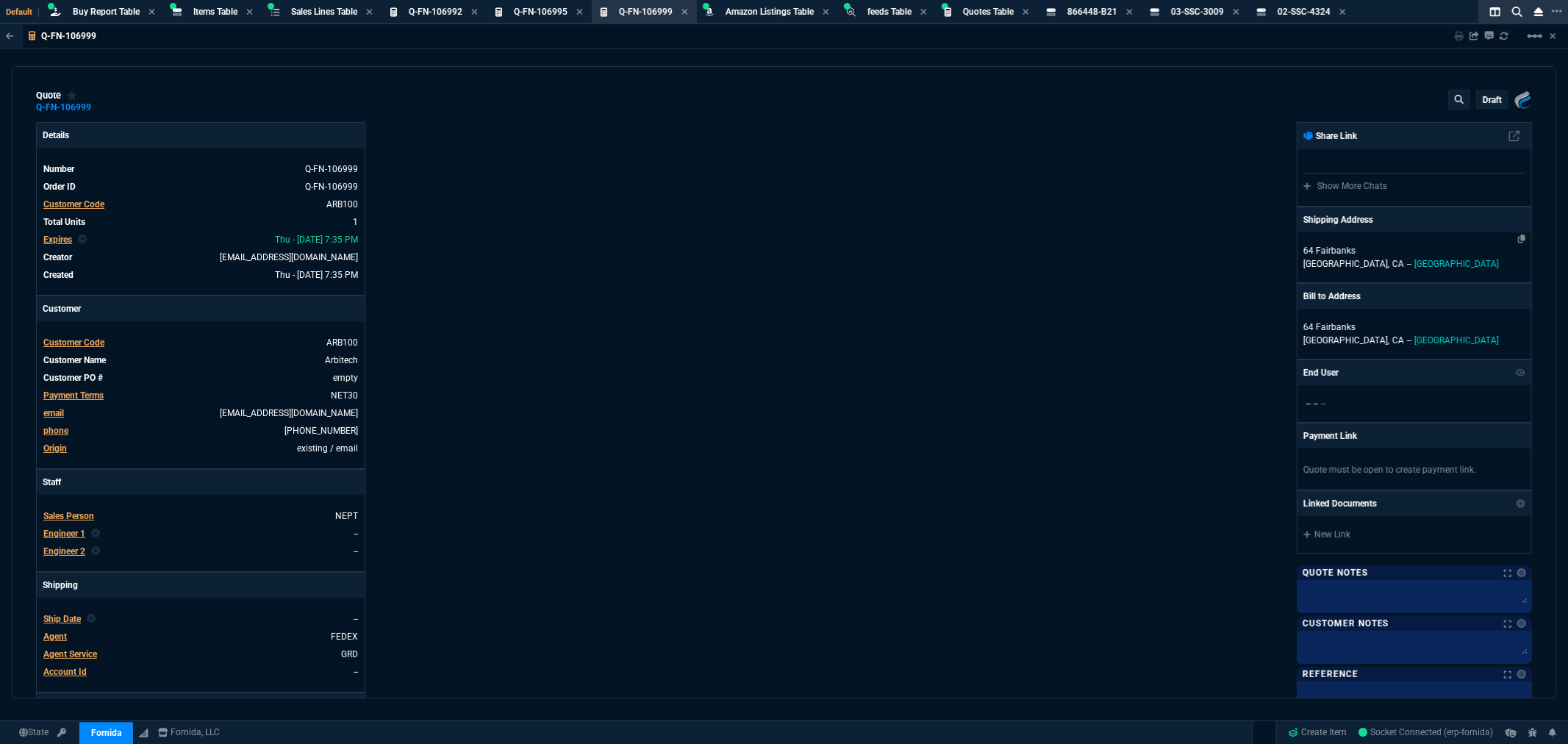
scroll to position [0, 0]
click at [1329, 252] on p "64 Fairbanks" at bounding box center [1414, 252] width 222 height 13
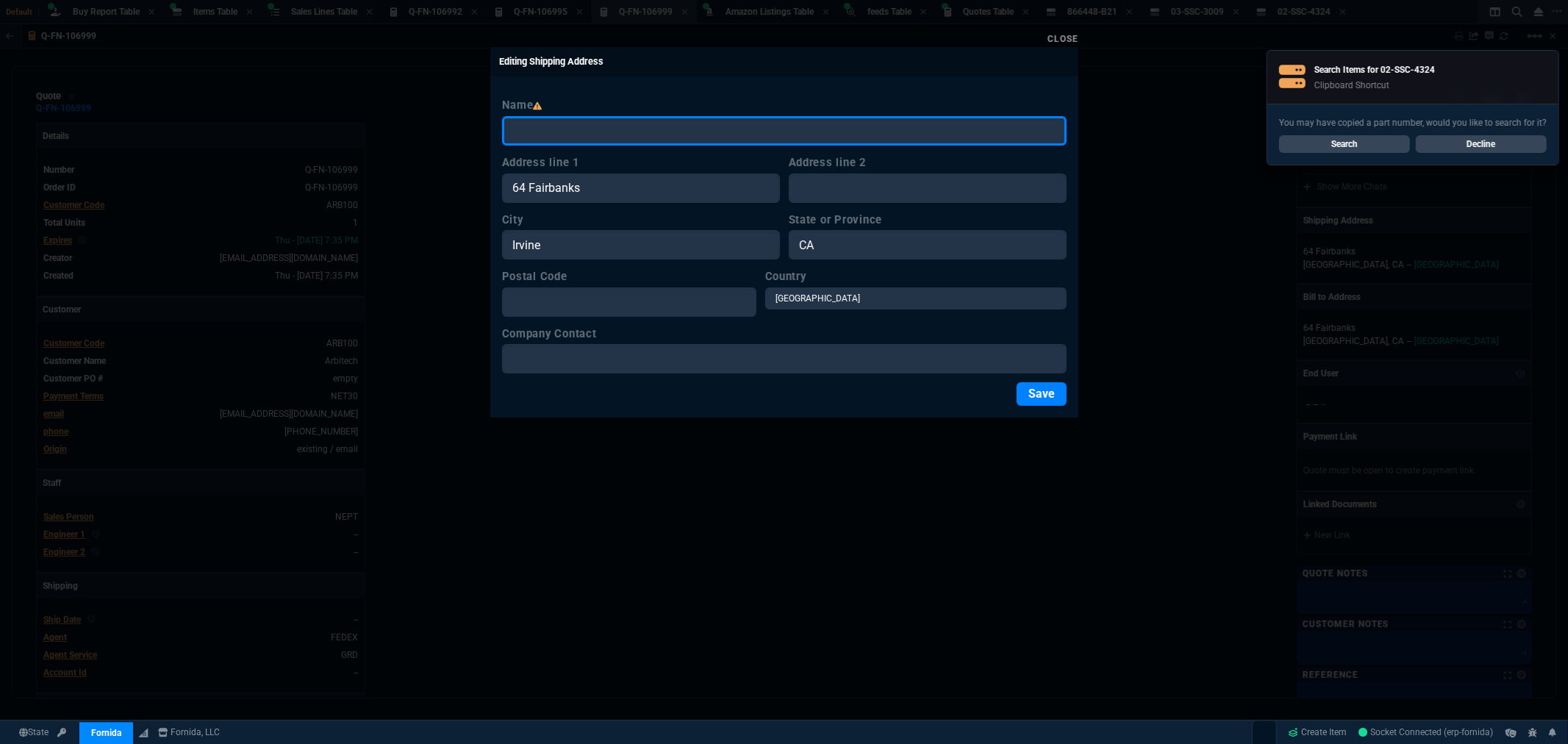
click at [689, 125] on input "Name" at bounding box center [784, 131] width 565 height 29
type input "Arbitech"
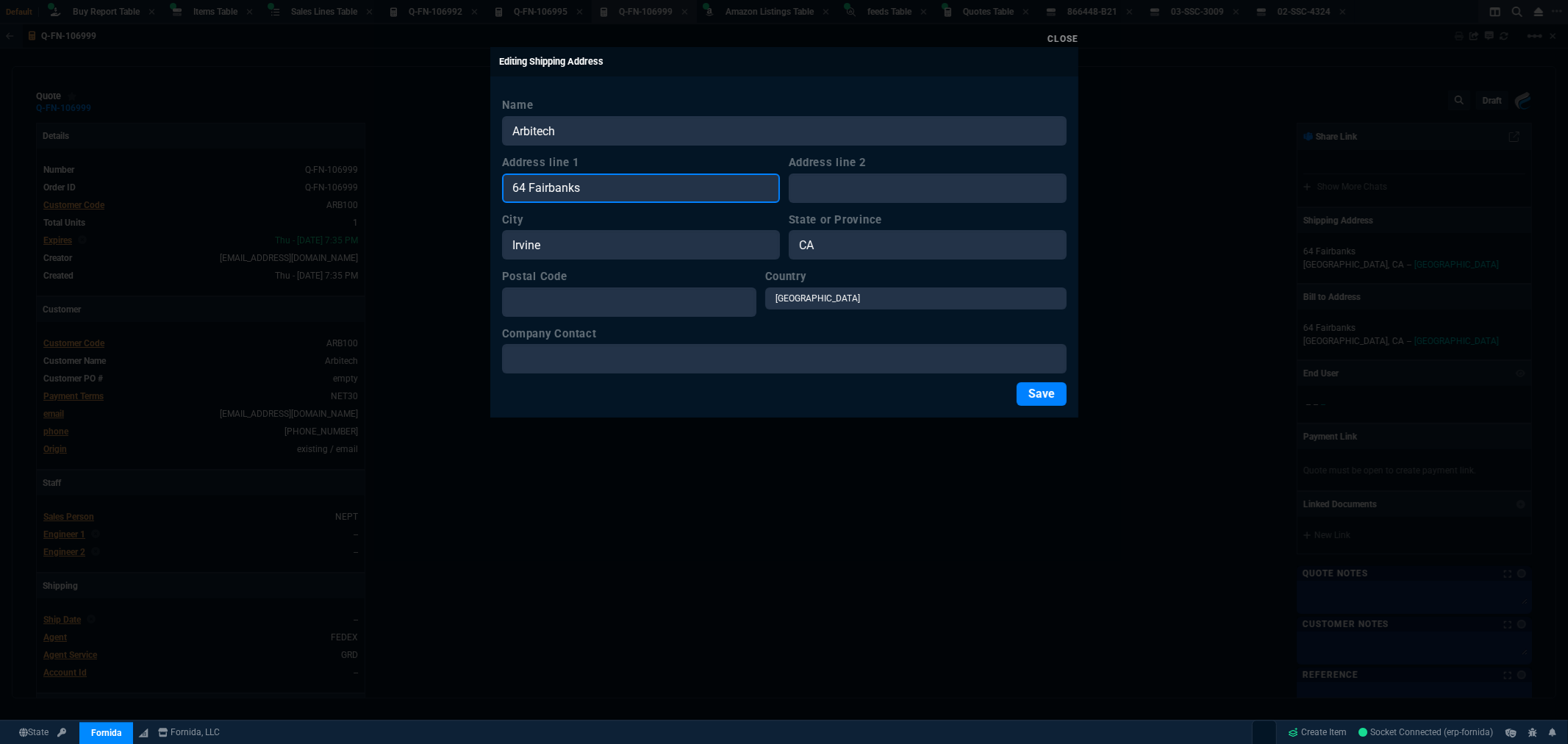
drag, startPoint x: 503, startPoint y: 189, endPoint x: 430, endPoint y: 178, distance: 73.8
click at [432, 178] on div "Close Editing Shipping Address Name Arbitech Address line 1 64 Fairbanks Addres…" at bounding box center [784, 372] width 1568 height 744
paste input "[STREET_ADDRESS]"
type input "[STREET_ADDRESS]"
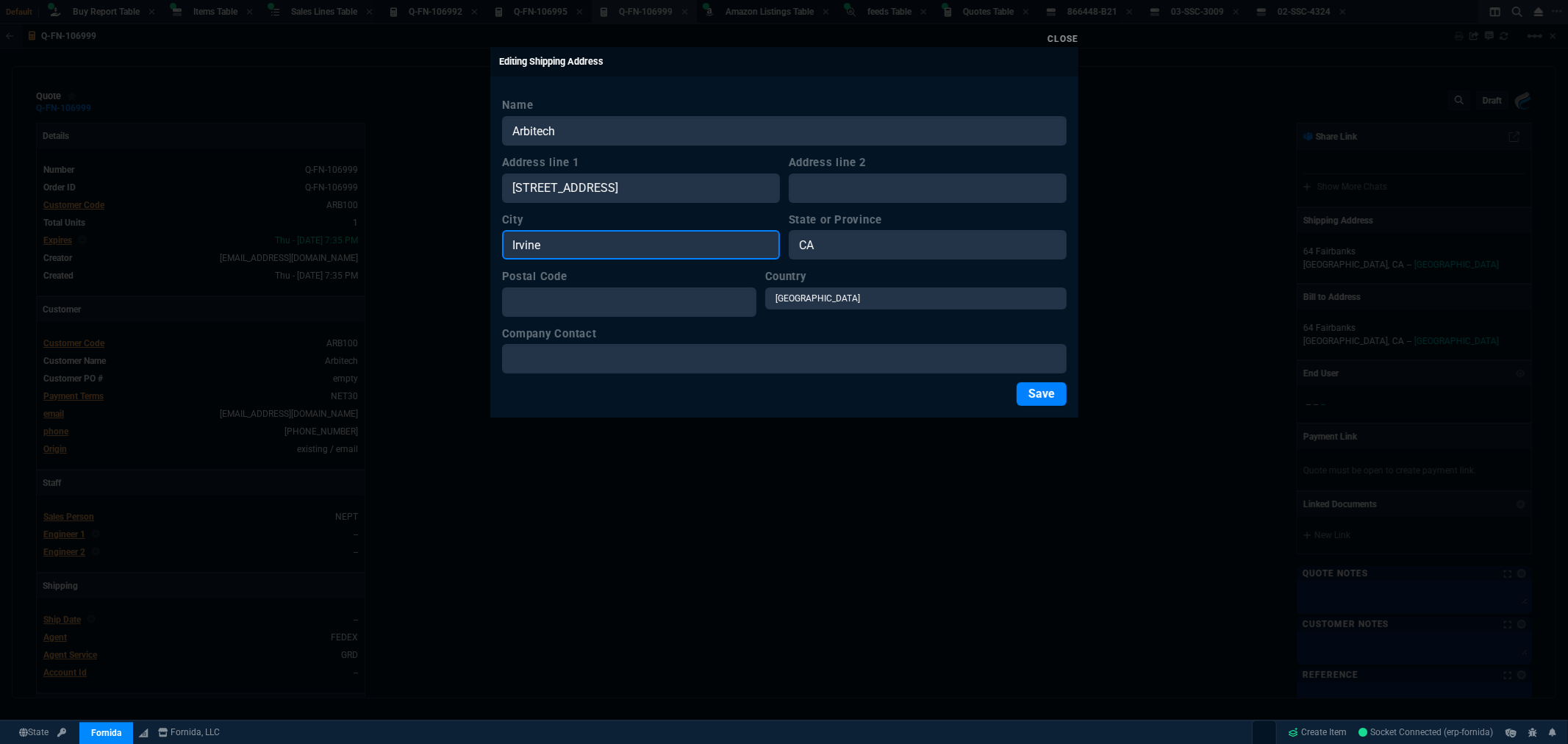
drag, startPoint x: 584, startPoint y: 246, endPoint x: 464, endPoint y: 241, distance: 120.1
click at [465, 240] on div "Close Editing Shipping Address Name Arbitech Address line 1 1191 Center Point D…" at bounding box center [784, 372] width 1568 height 744
paste input "[PERSON_NAME]"
type input "[PERSON_NAME]"
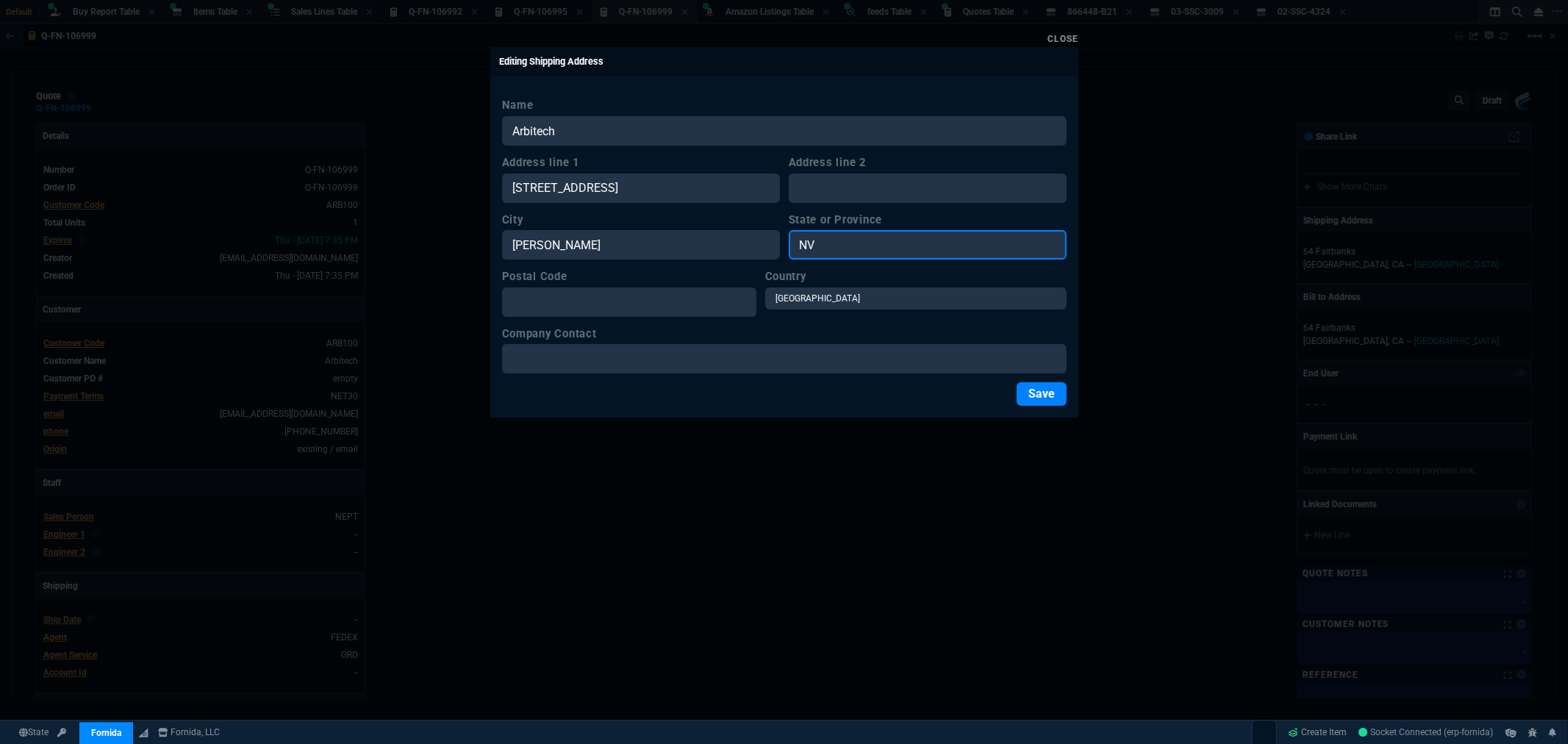
type input "NV"
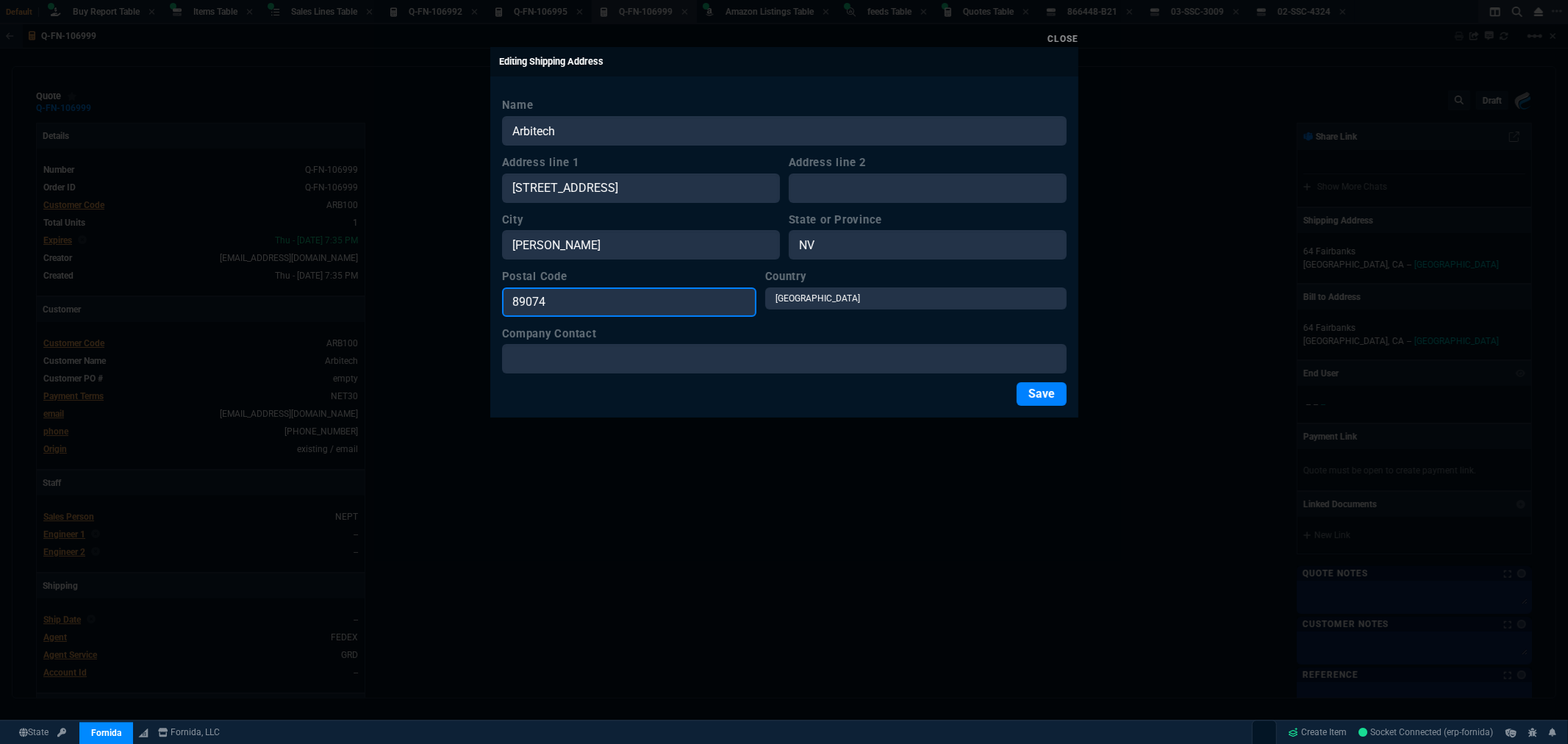
type input "89074"
click at [1041, 396] on button "Save" at bounding box center [1042, 394] width 50 height 24
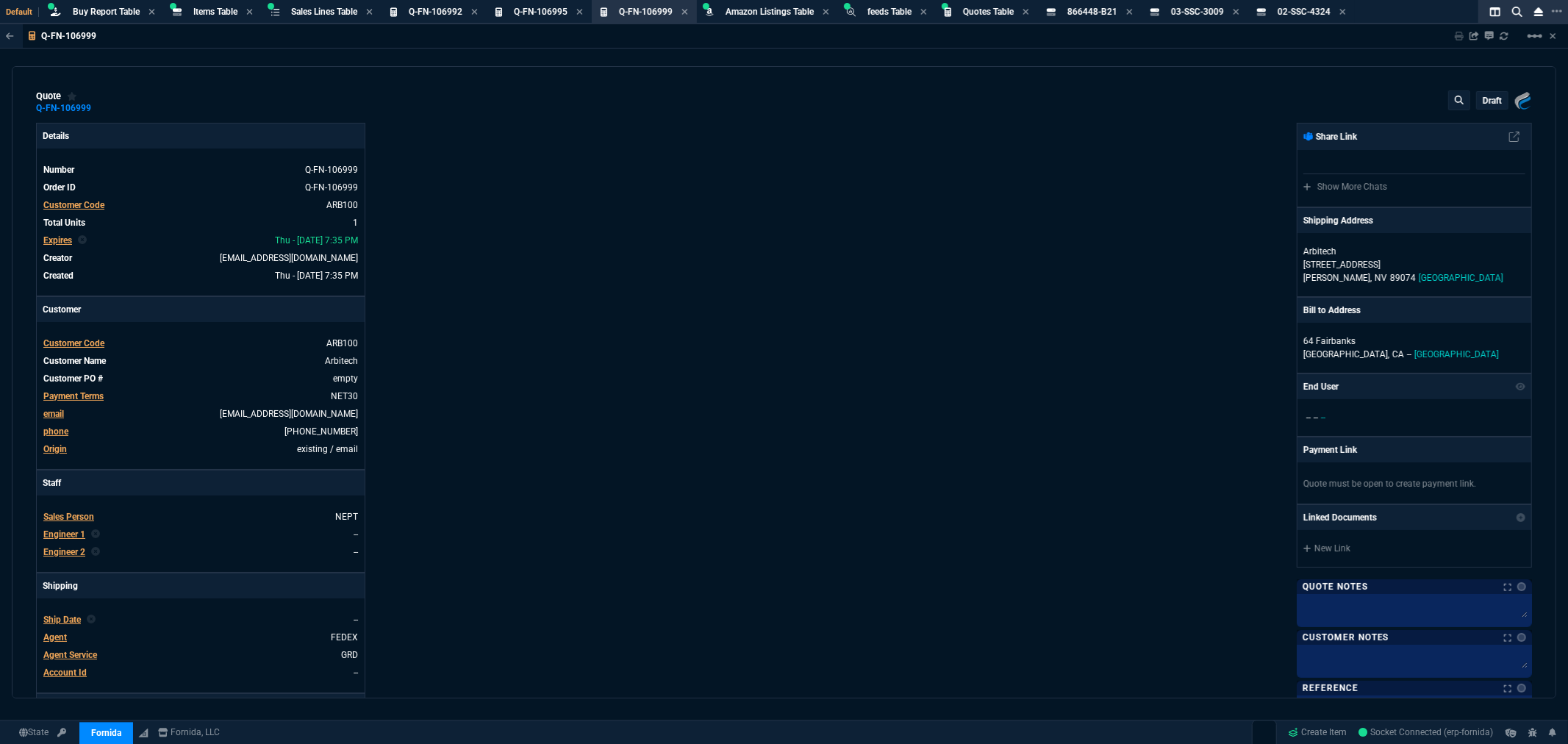
click at [697, 225] on div "Details Number Q-FN-106999 Order ID Q-FN-106999 Customer Code ARB100 Total Unit…" at bounding box center [410, 502] width 749 height 759
click at [1027, 257] on div "Fornida, LLC [STREET_ADDRESS] Share Link Show More Chats Shipping Address [GEOG…" at bounding box center [1159, 502] width 749 height 759
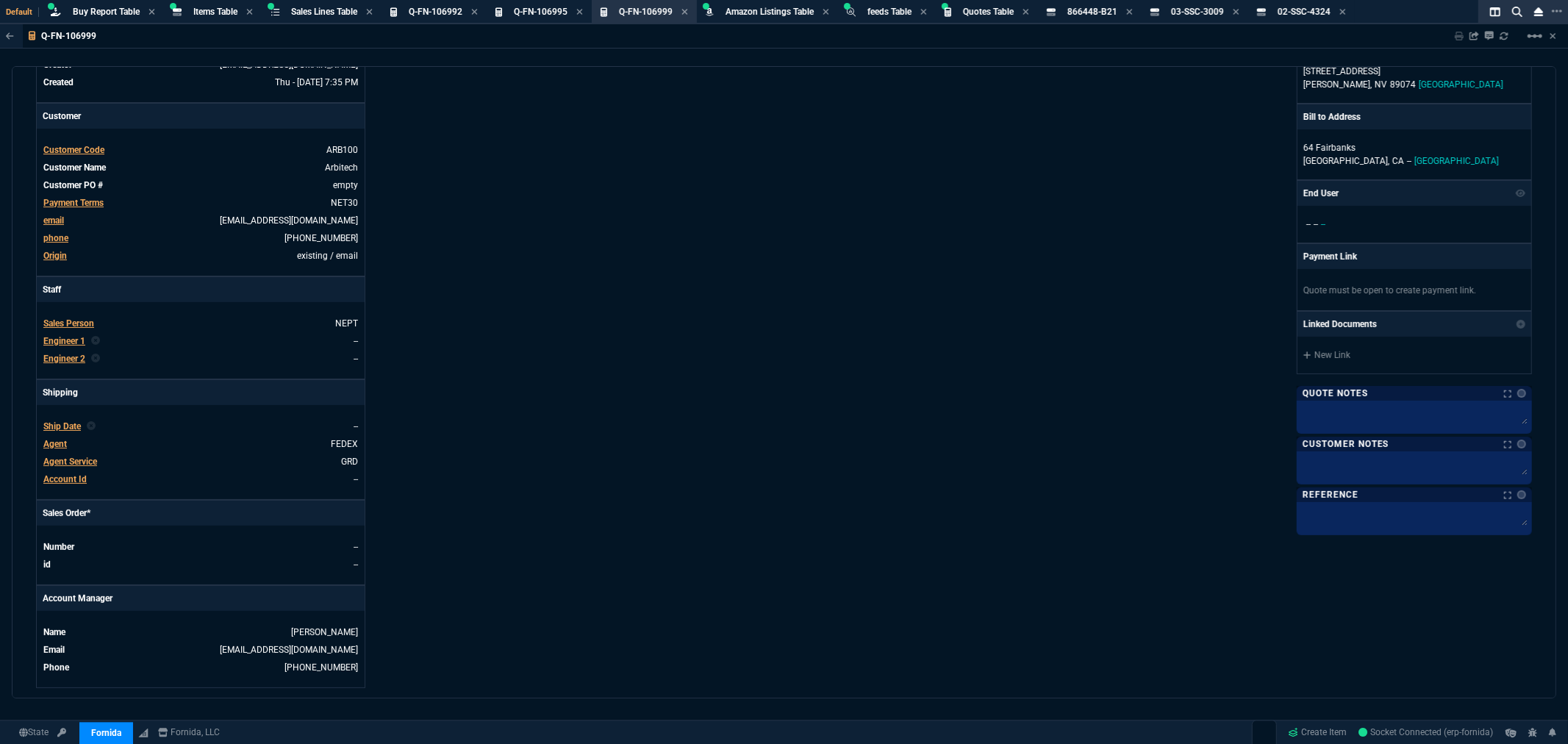
scroll to position [490, 0]
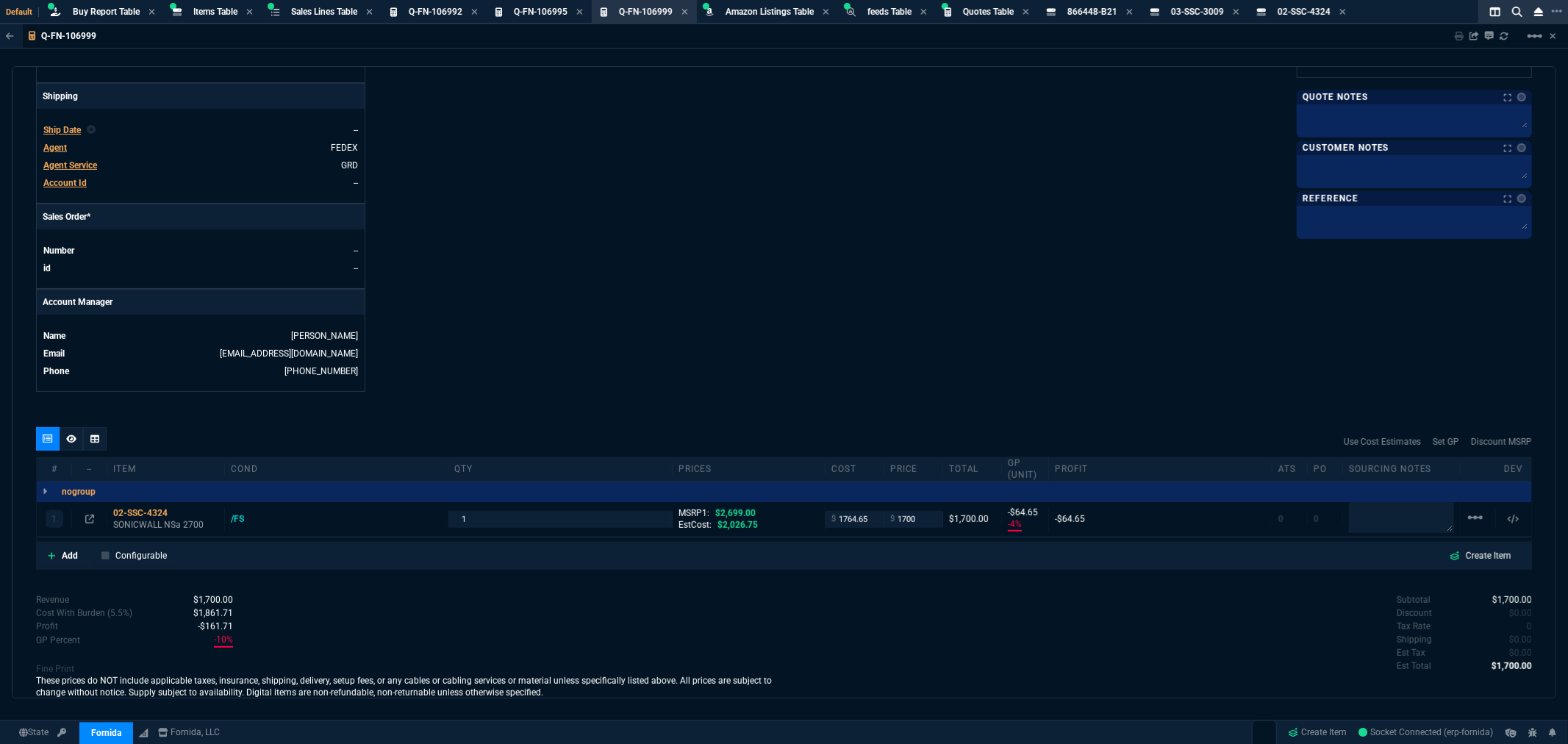
drag, startPoint x: 944, startPoint y: 243, endPoint x: 1068, endPoint y: 204, distance: 130.0
click at [944, 244] on div "Fornida, LLC [STREET_ADDRESS] Share Link Show More Chats Shipping Address [GEOG…" at bounding box center [1159, 12] width 749 height 759
drag, startPoint x: 936, startPoint y: 309, endPoint x: 933, endPoint y: 319, distance: 10.4
click at [936, 309] on div "Fornida, LLC [STREET_ADDRESS] Share Link Show More Chats Shipping Address [GEOG…" at bounding box center [1159, 12] width 749 height 759
